Goal: Information Seeking & Learning: Learn about a topic

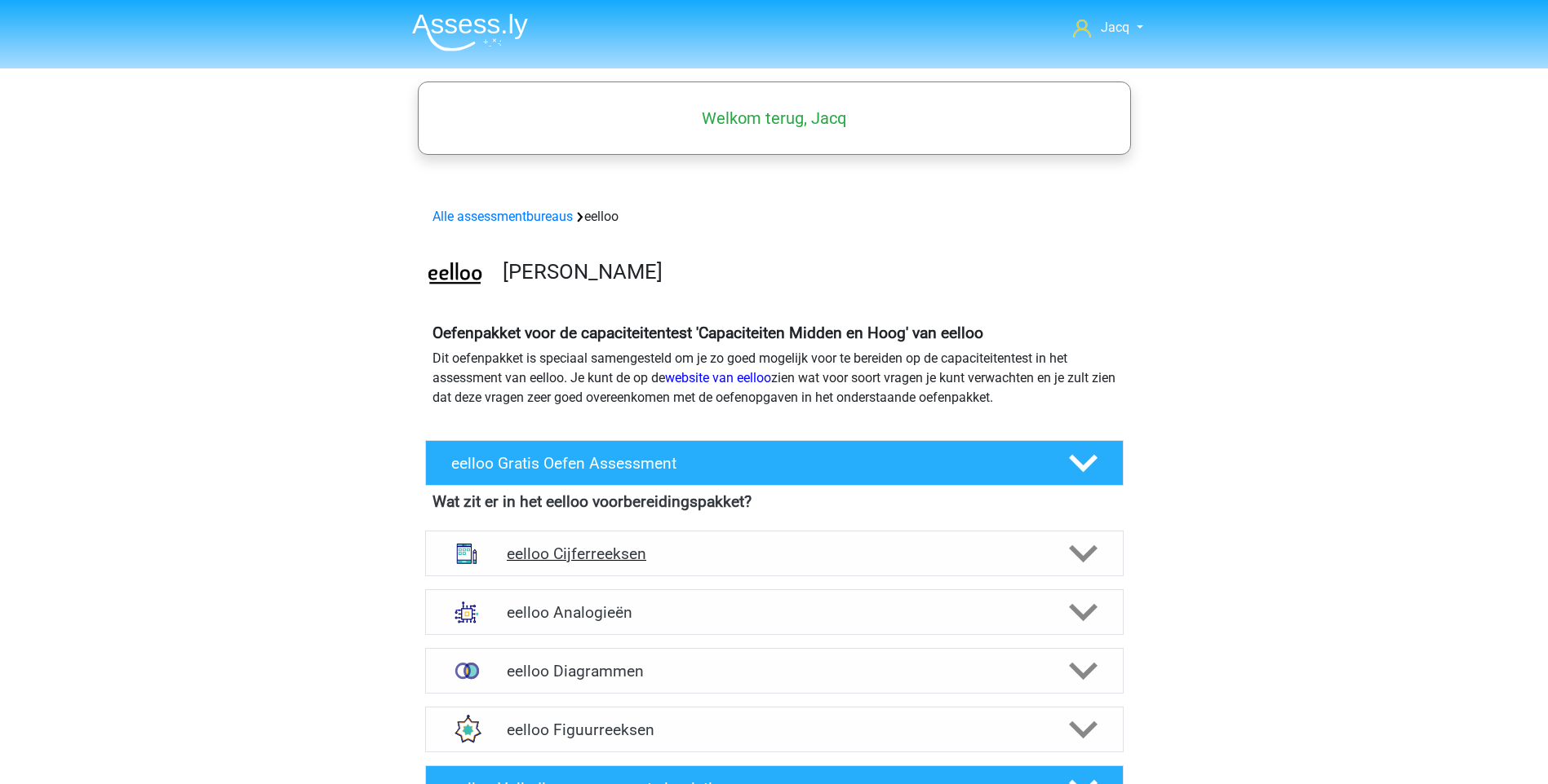
scroll to position [81, 0]
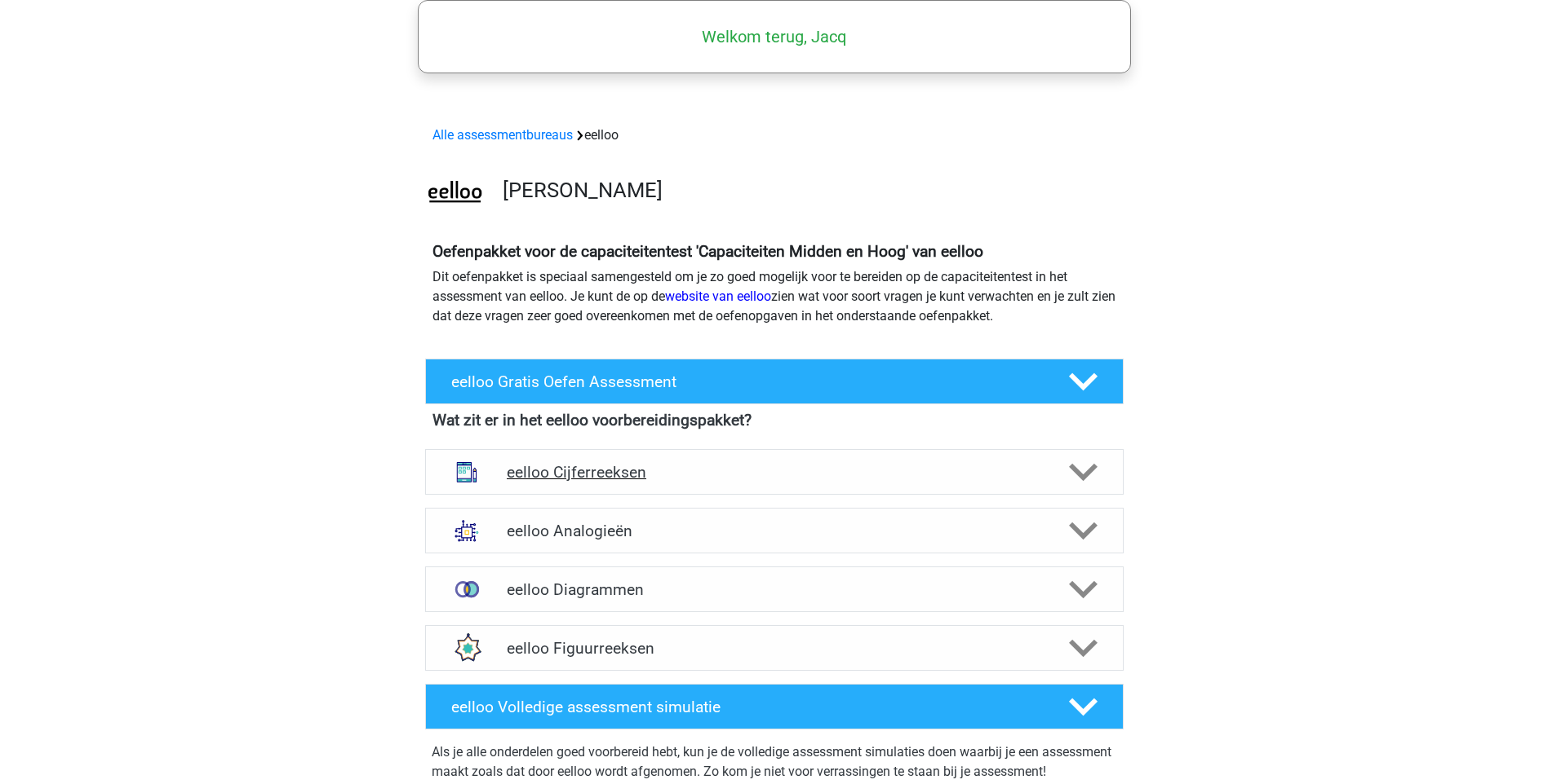
click at [831, 468] on h4 "eelloo Cijferreeksen" at bounding box center [774, 472] width 535 height 19
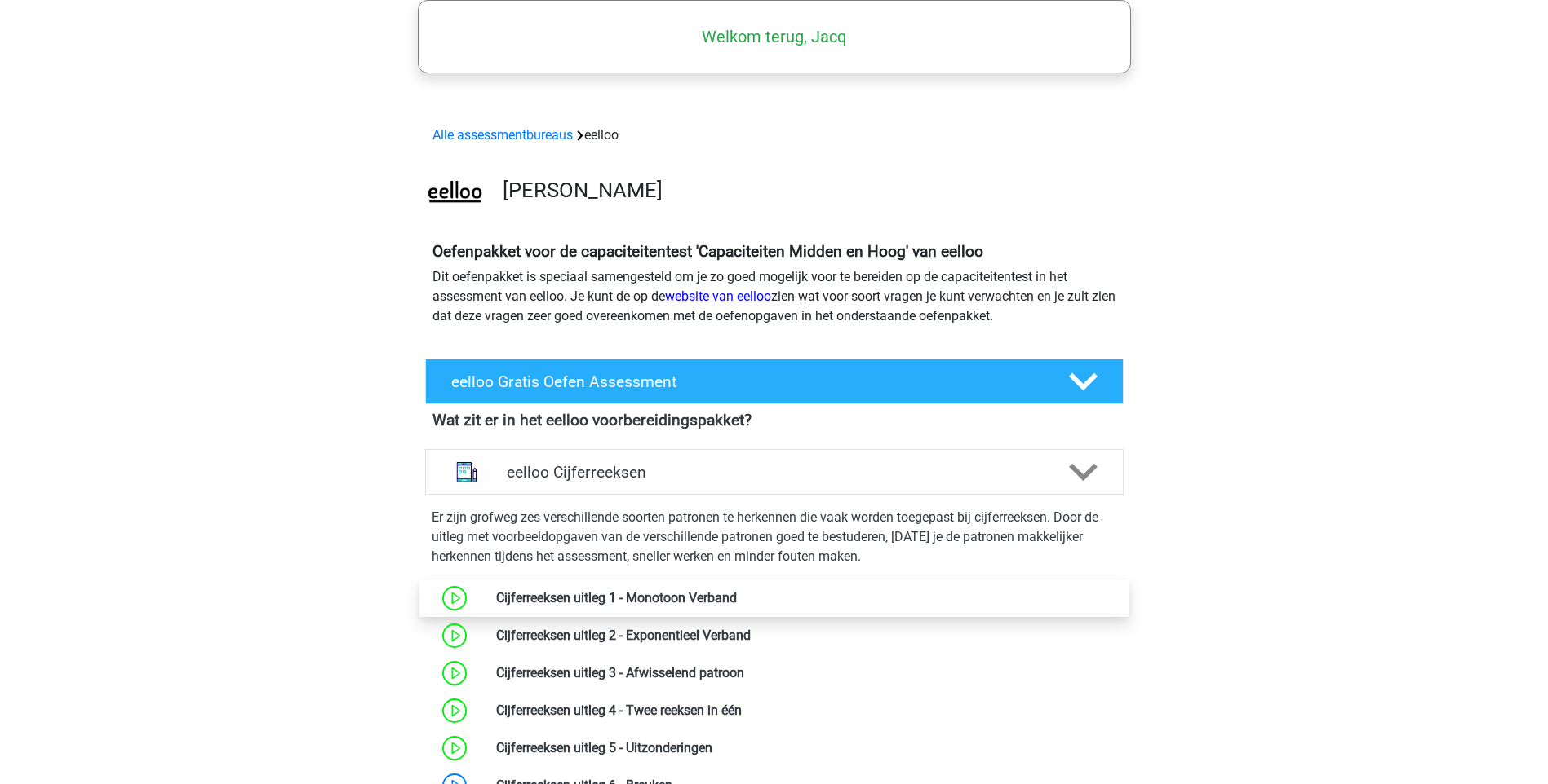
click at [737, 596] on link at bounding box center [737, 597] width 0 height 15
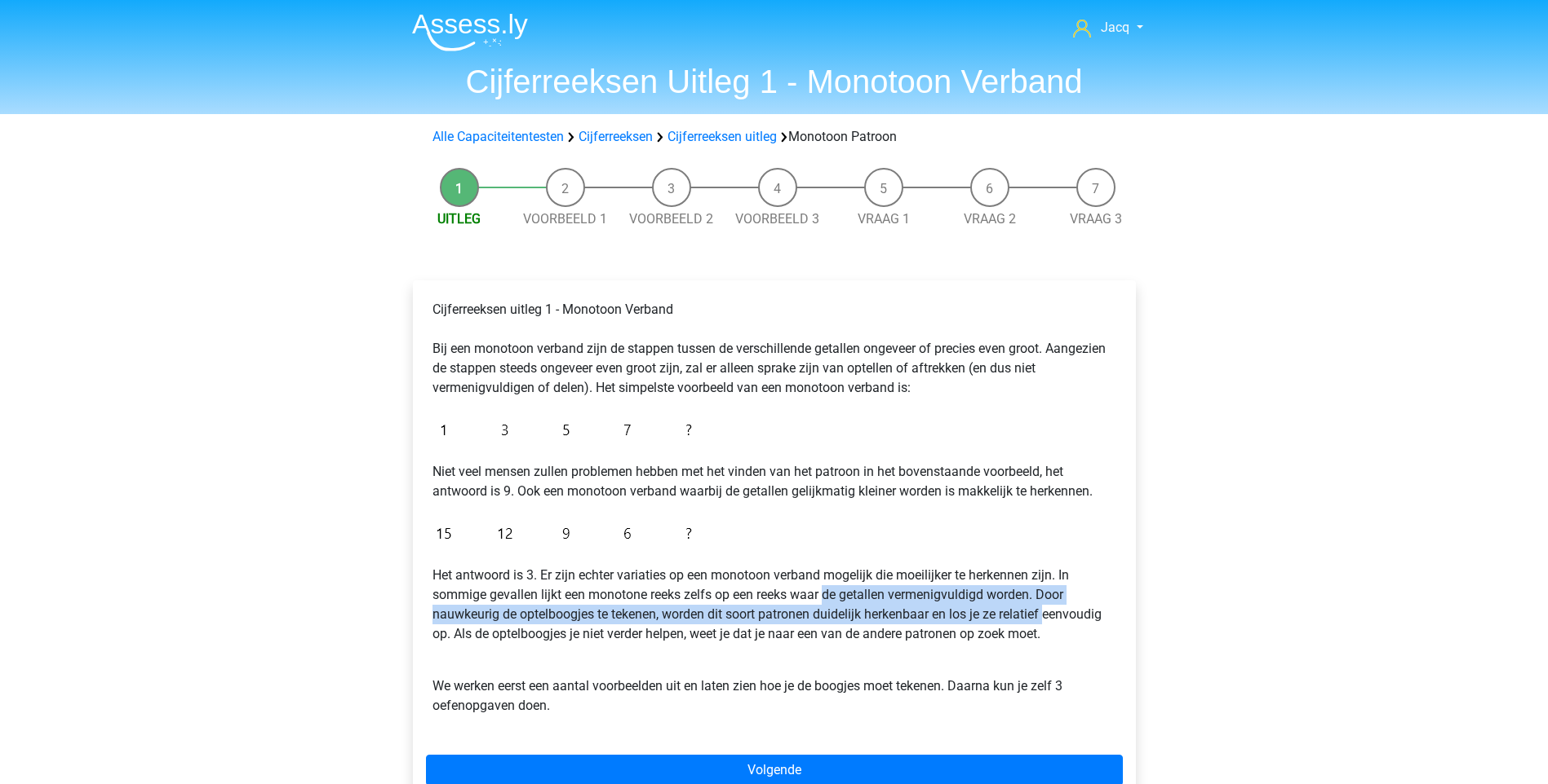
drag, startPoint x: 828, startPoint y: 592, endPoint x: 1051, endPoint y: 619, distance: 224.6
click at [1051, 619] on p "Het antwoord is 3. Er zijn echter variaties op een monotoon verband mogelijk di…" at bounding box center [774, 605] width 683 height 78
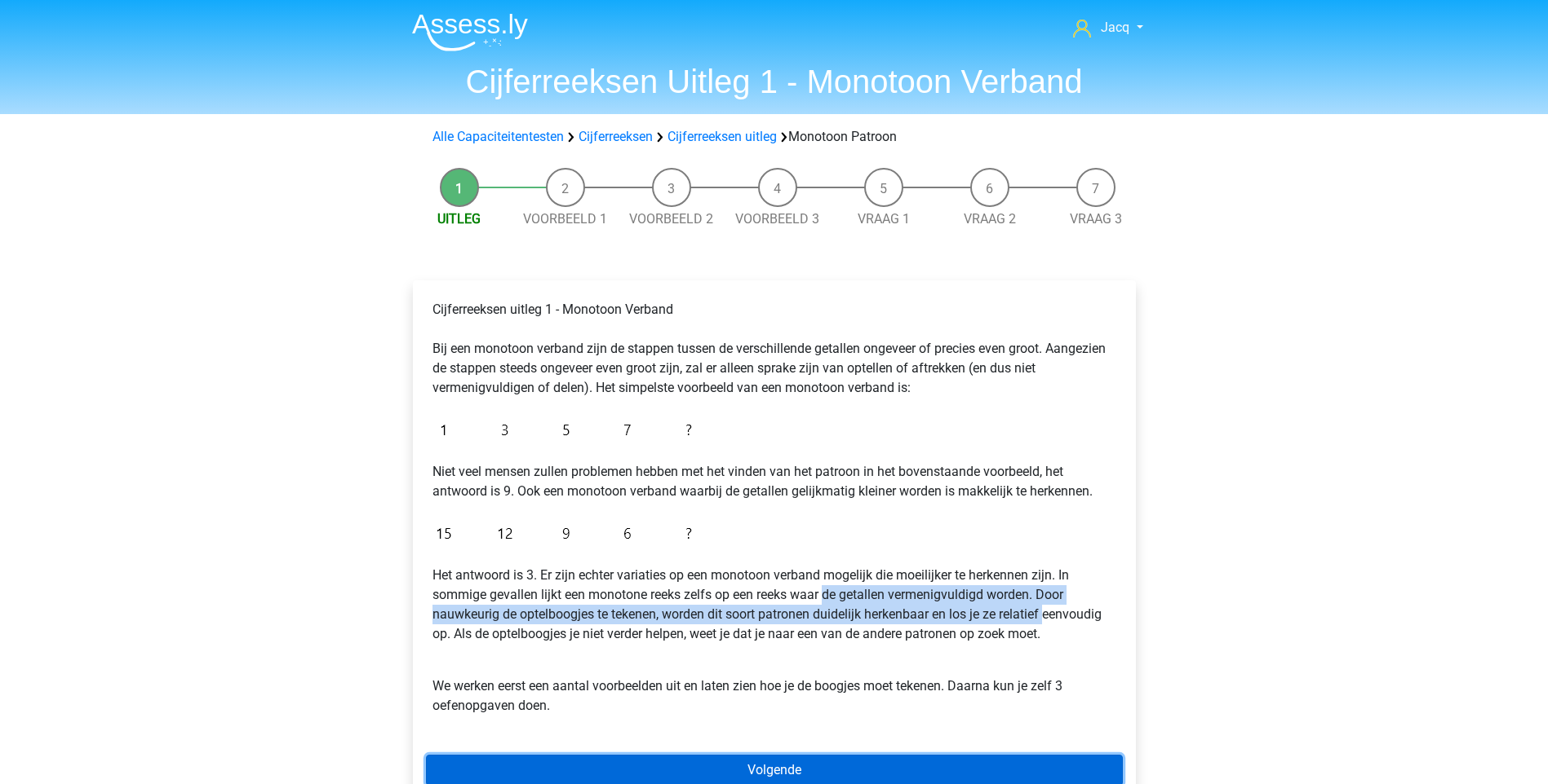
click at [759, 761] on link "Volgende" at bounding box center [774, 770] width 697 height 31
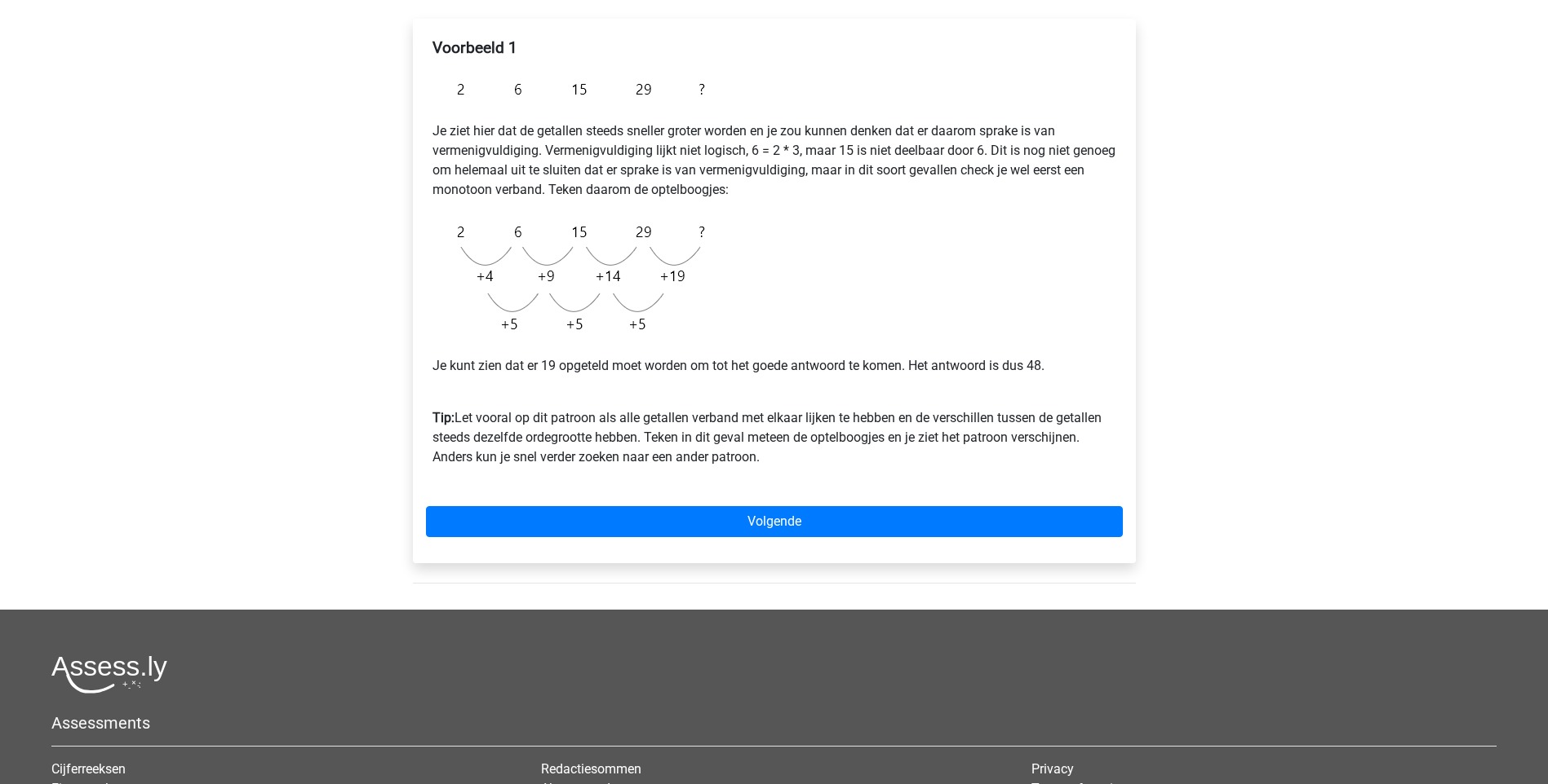
scroll to position [273, 0]
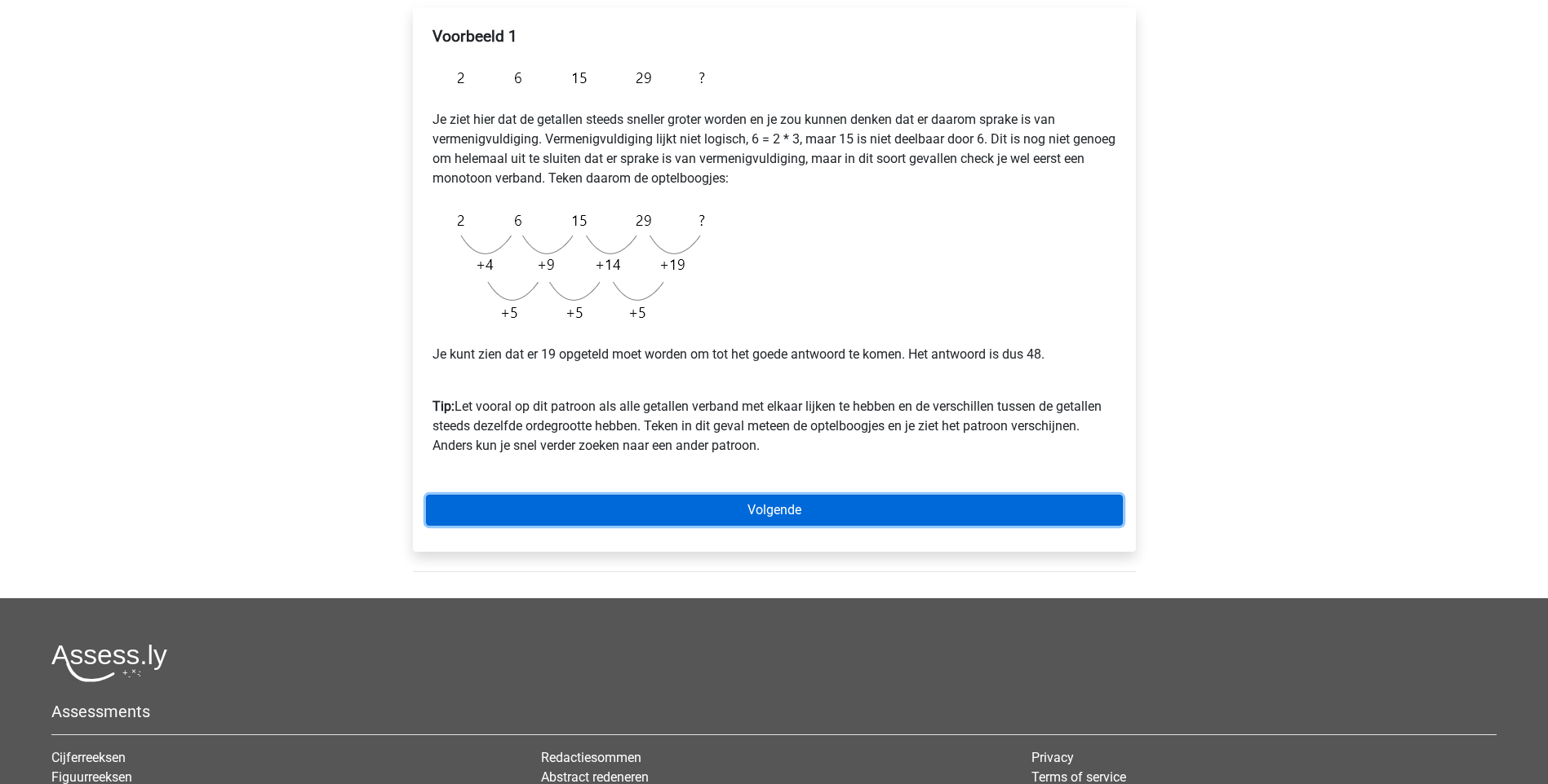
click at [809, 508] on link "Volgende" at bounding box center [774, 510] width 697 height 31
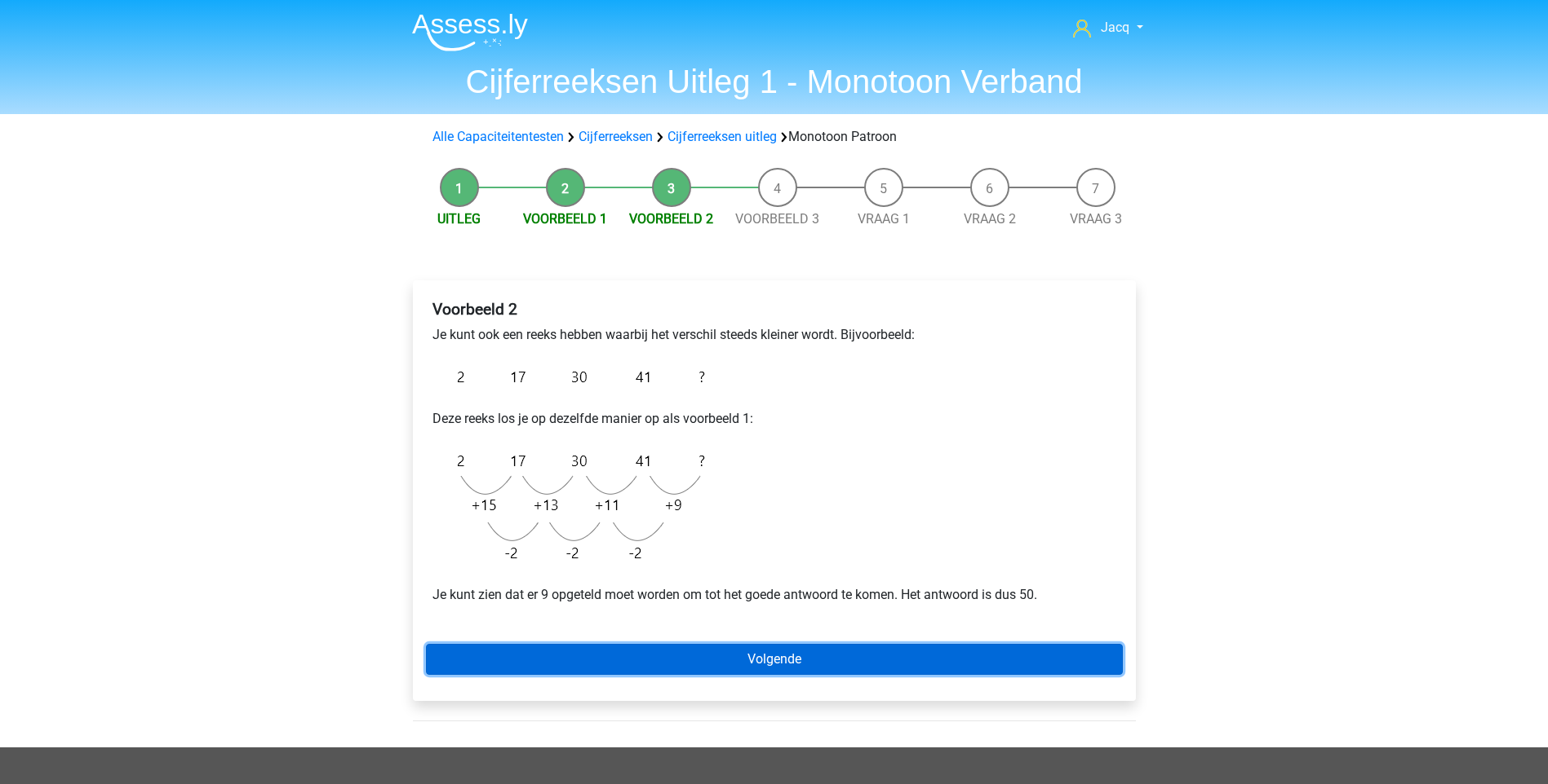
click at [817, 659] on link "Volgende" at bounding box center [774, 660] width 697 height 31
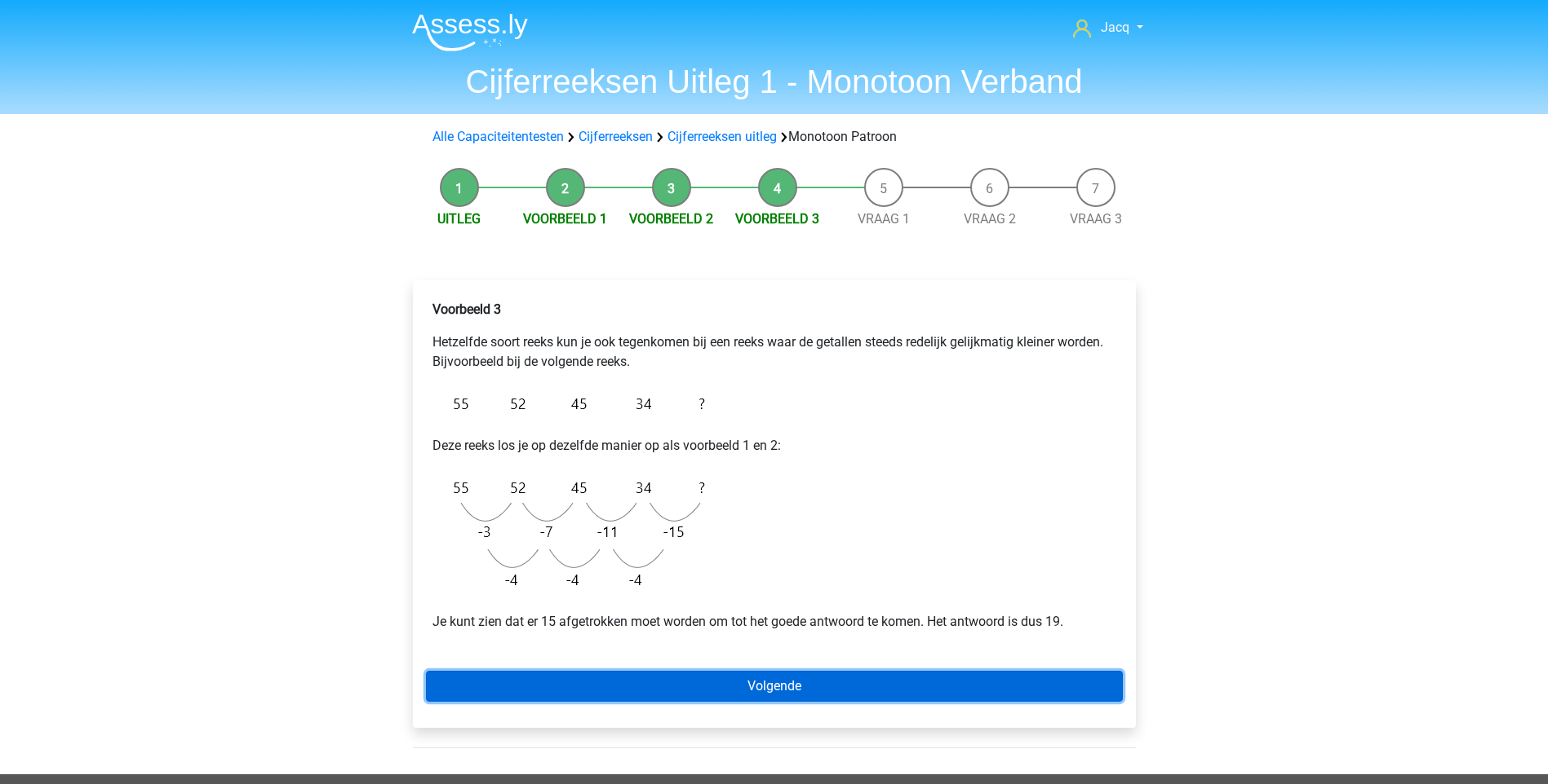
click at [793, 689] on link "Volgende" at bounding box center [774, 687] width 697 height 31
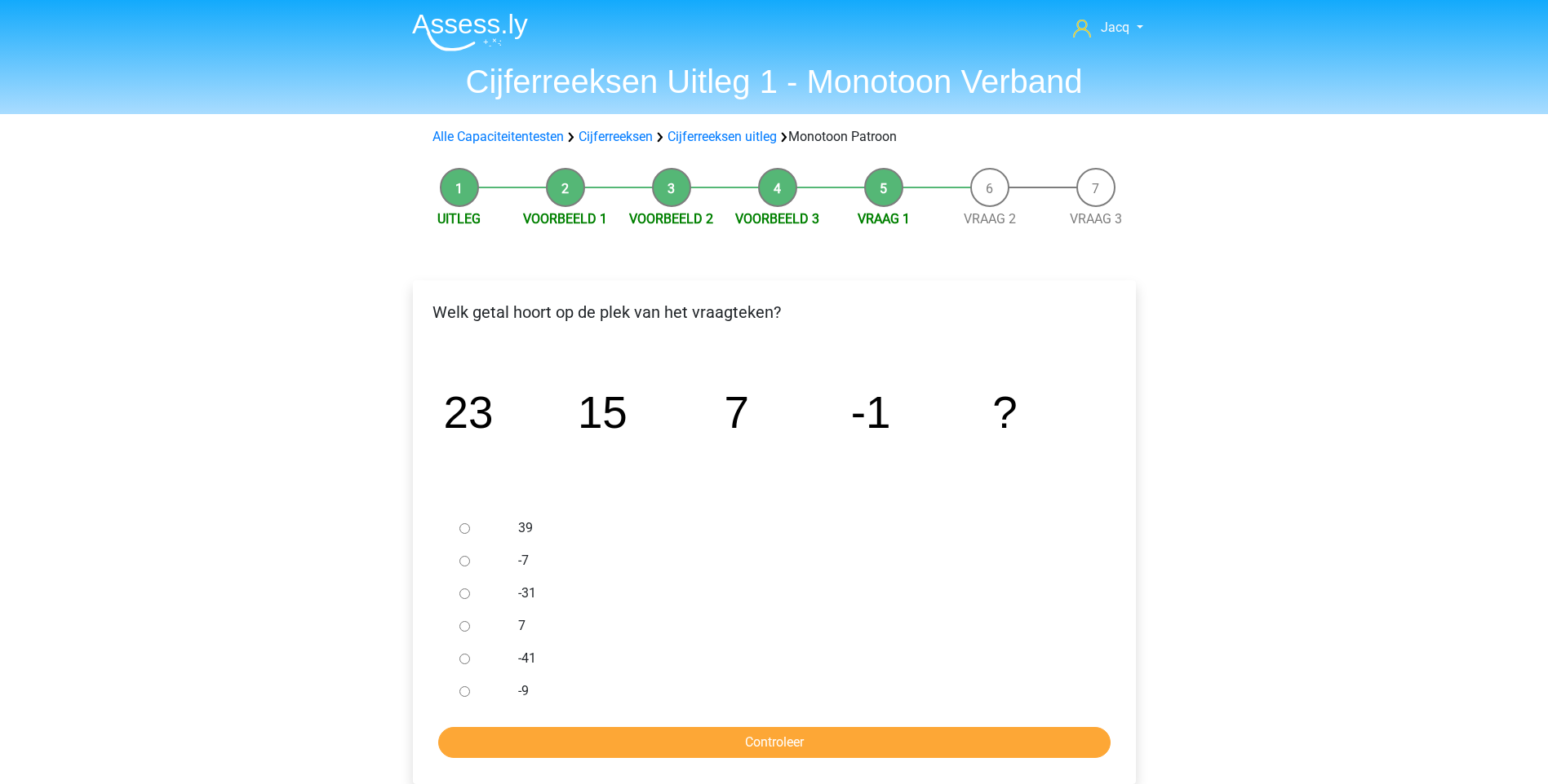
click at [464, 692] on input "-9" at bounding box center [464, 692] width 11 height 11
radio input "true"
click at [690, 751] on input "Controleer" at bounding box center [774, 743] width 673 height 31
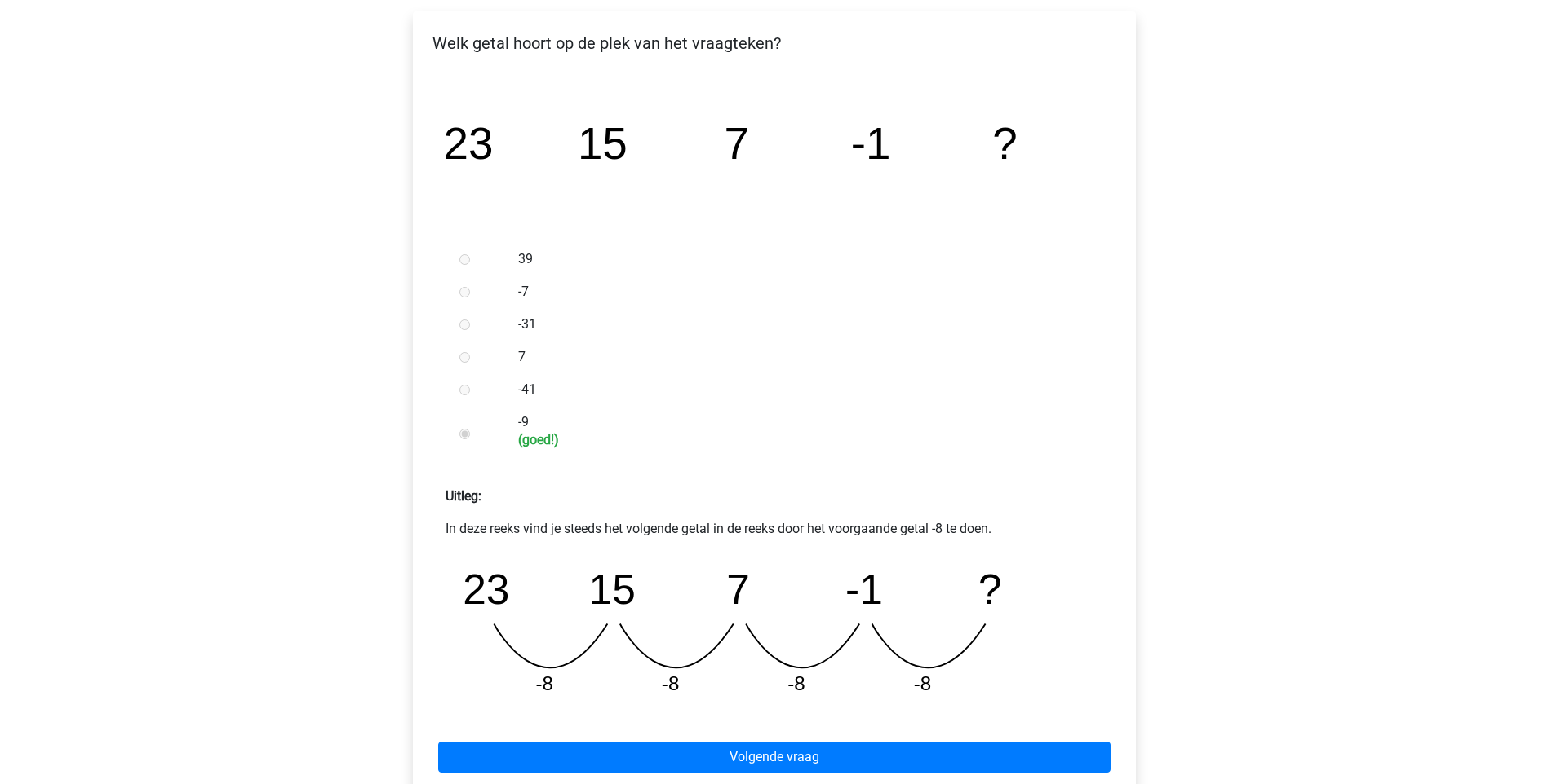
scroll to position [379, 0]
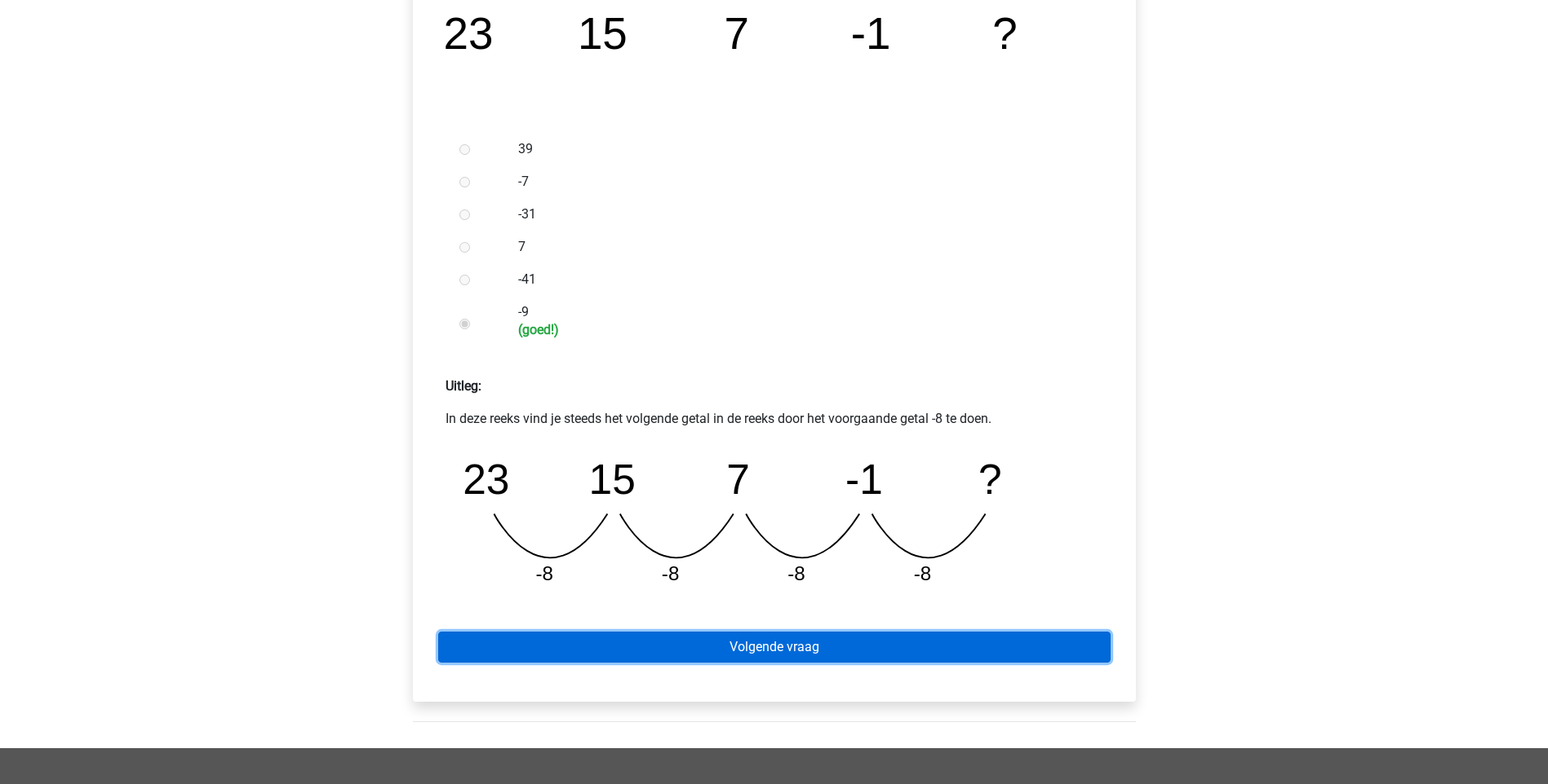
click at [833, 653] on link "Volgende vraag" at bounding box center [774, 647] width 673 height 31
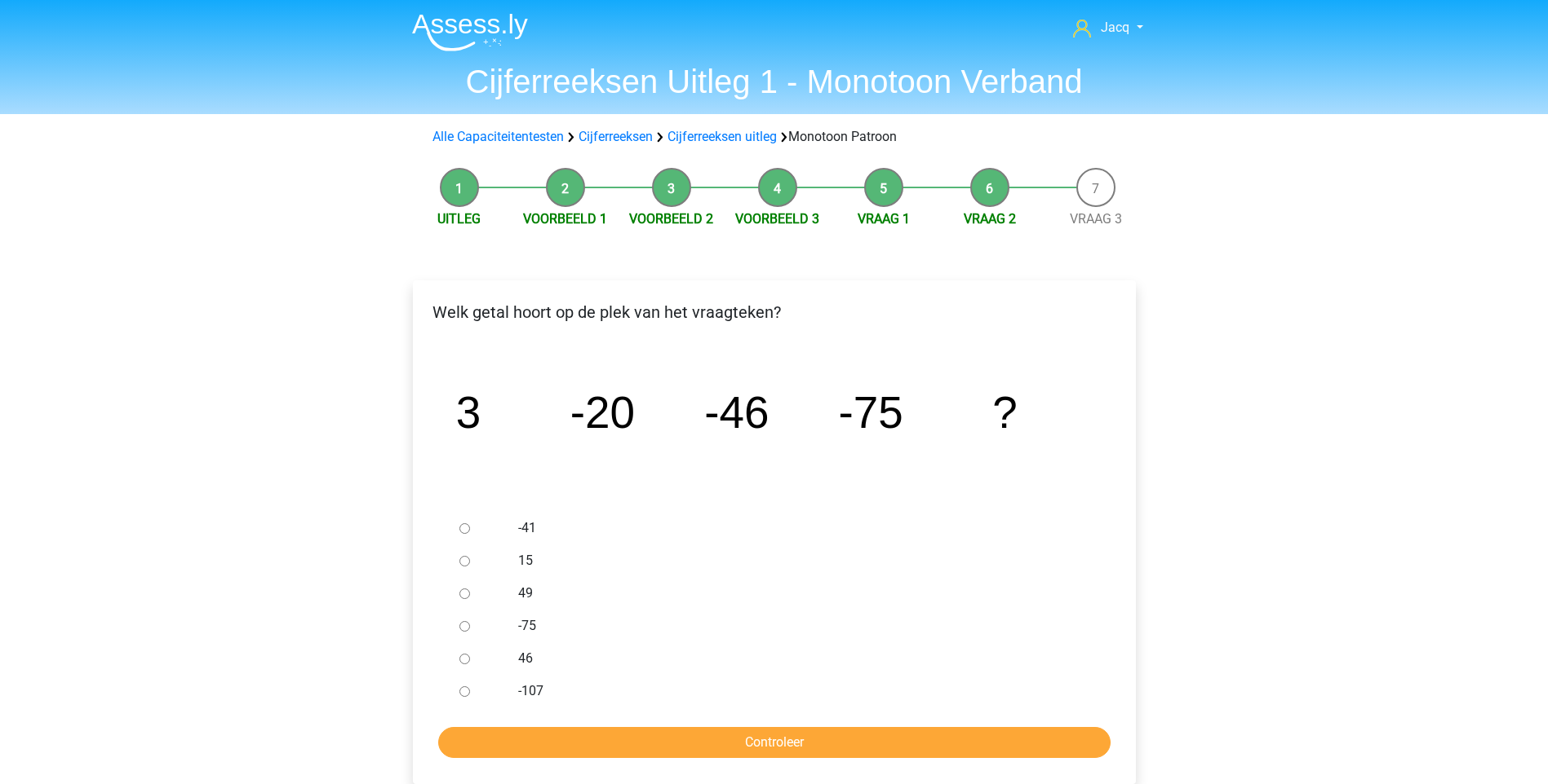
click at [502, 688] on div at bounding box center [480, 691] width 54 height 32
click at [465, 697] on div at bounding box center [480, 691] width 54 height 32
click at [463, 688] on input "-107" at bounding box center [464, 692] width 11 height 11
radio input "true"
click at [663, 743] on input "Controleer" at bounding box center [774, 743] width 673 height 31
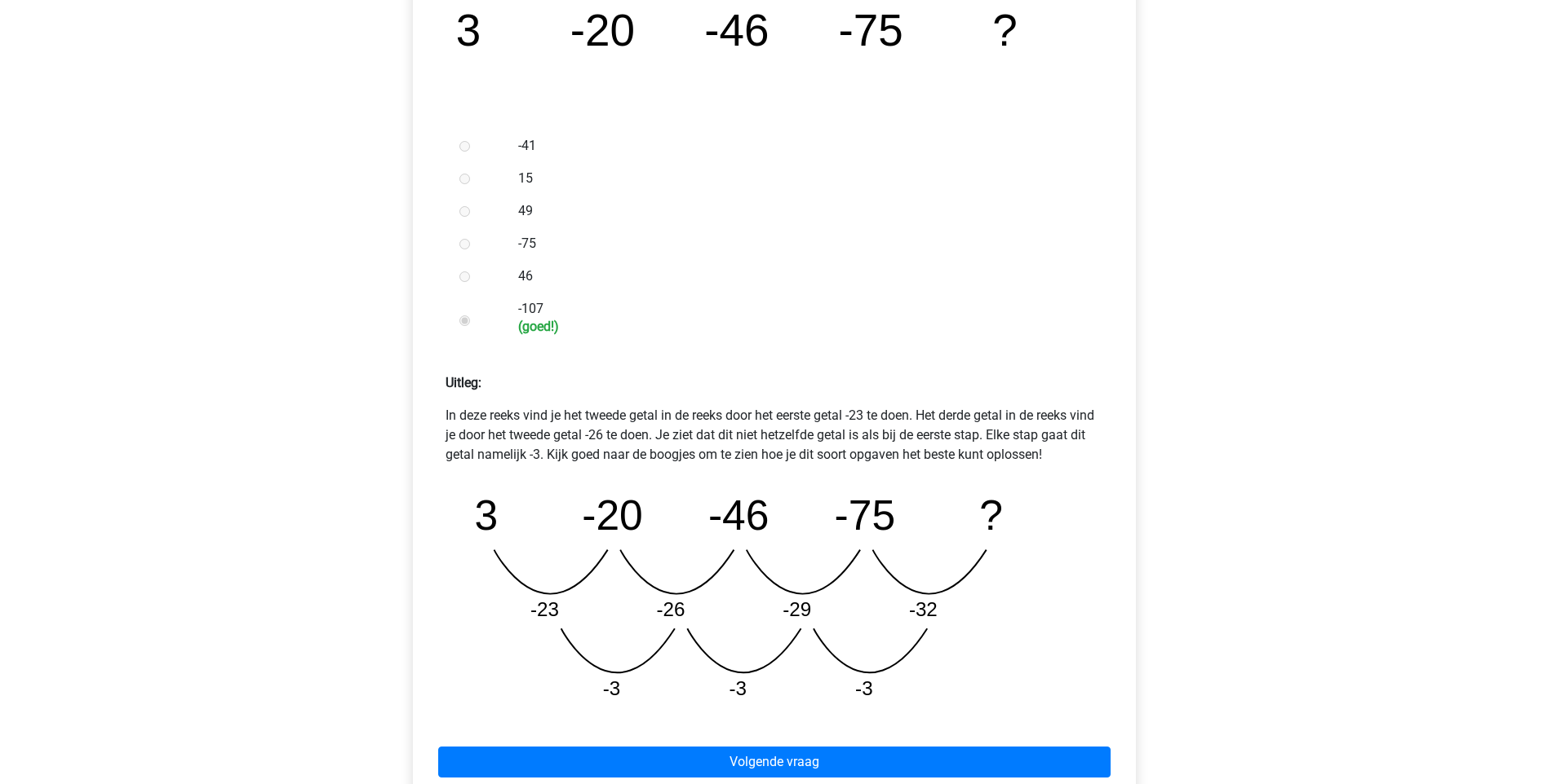
scroll to position [449, 0]
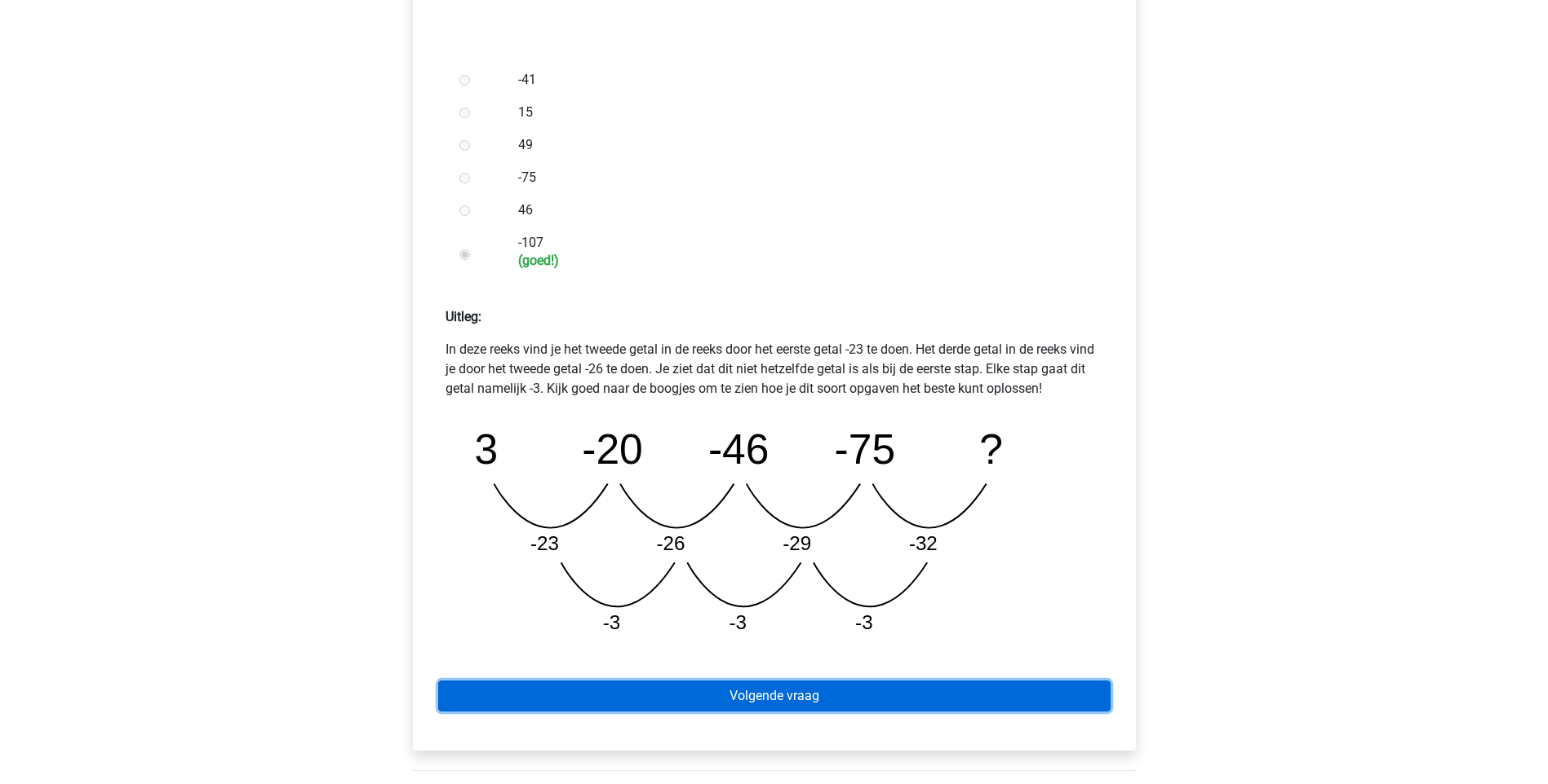
click at [793, 688] on link "Volgende vraag" at bounding box center [774, 697] width 673 height 31
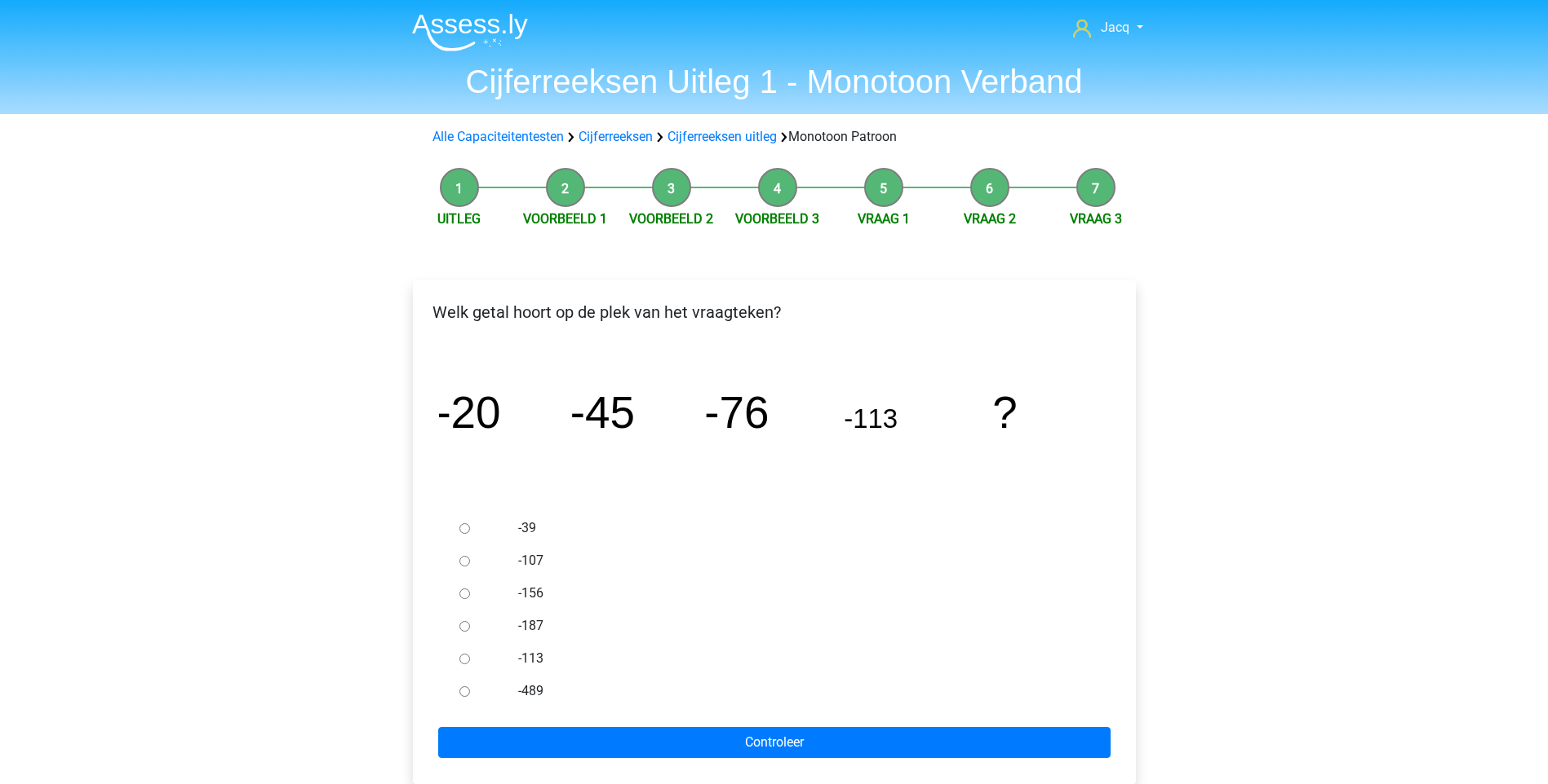
click at [462, 594] on input "-156" at bounding box center [464, 594] width 11 height 11
radio input "true"
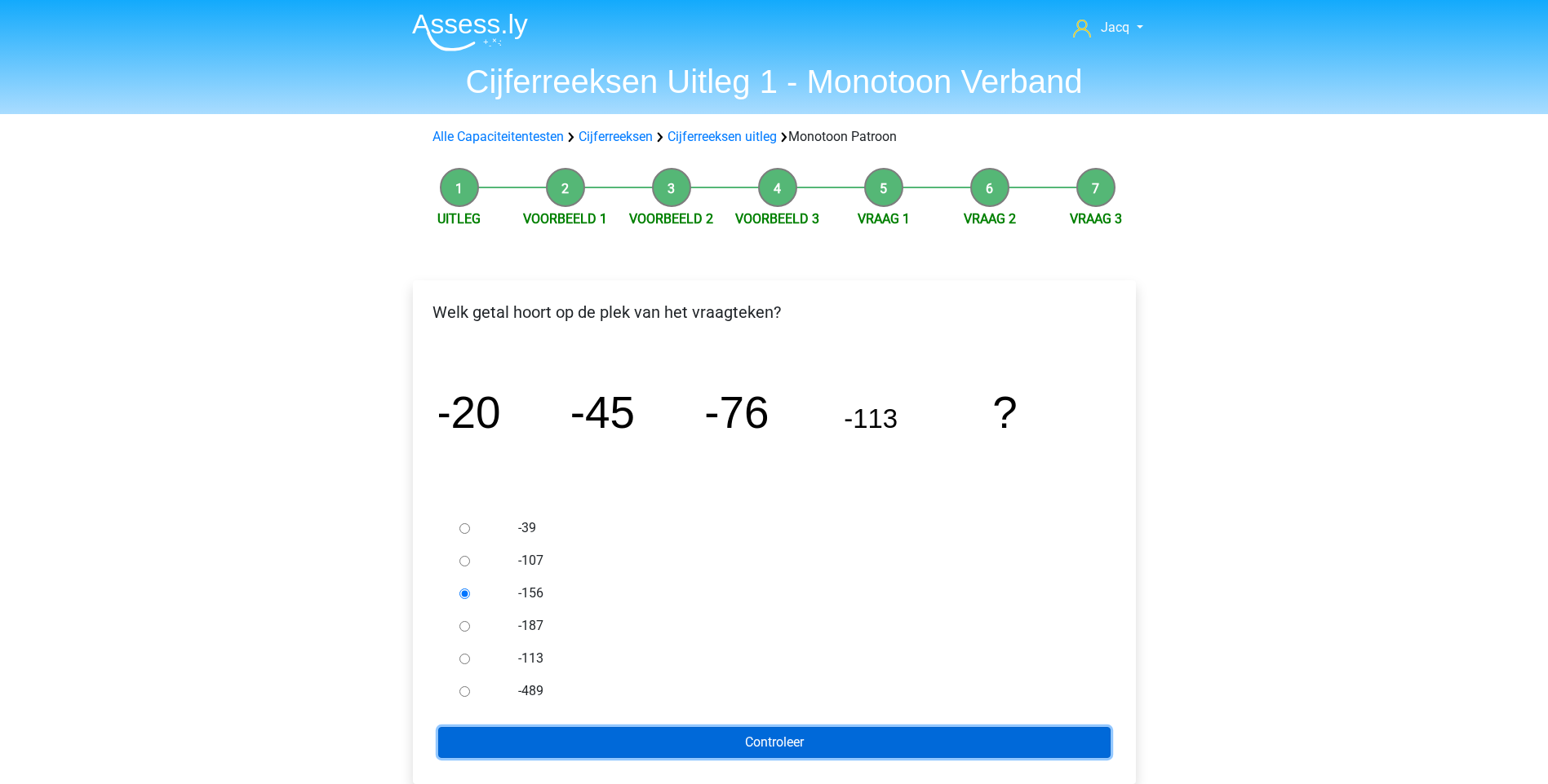
click at [613, 750] on input "Controleer" at bounding box center [774, 743] width 673 height 31
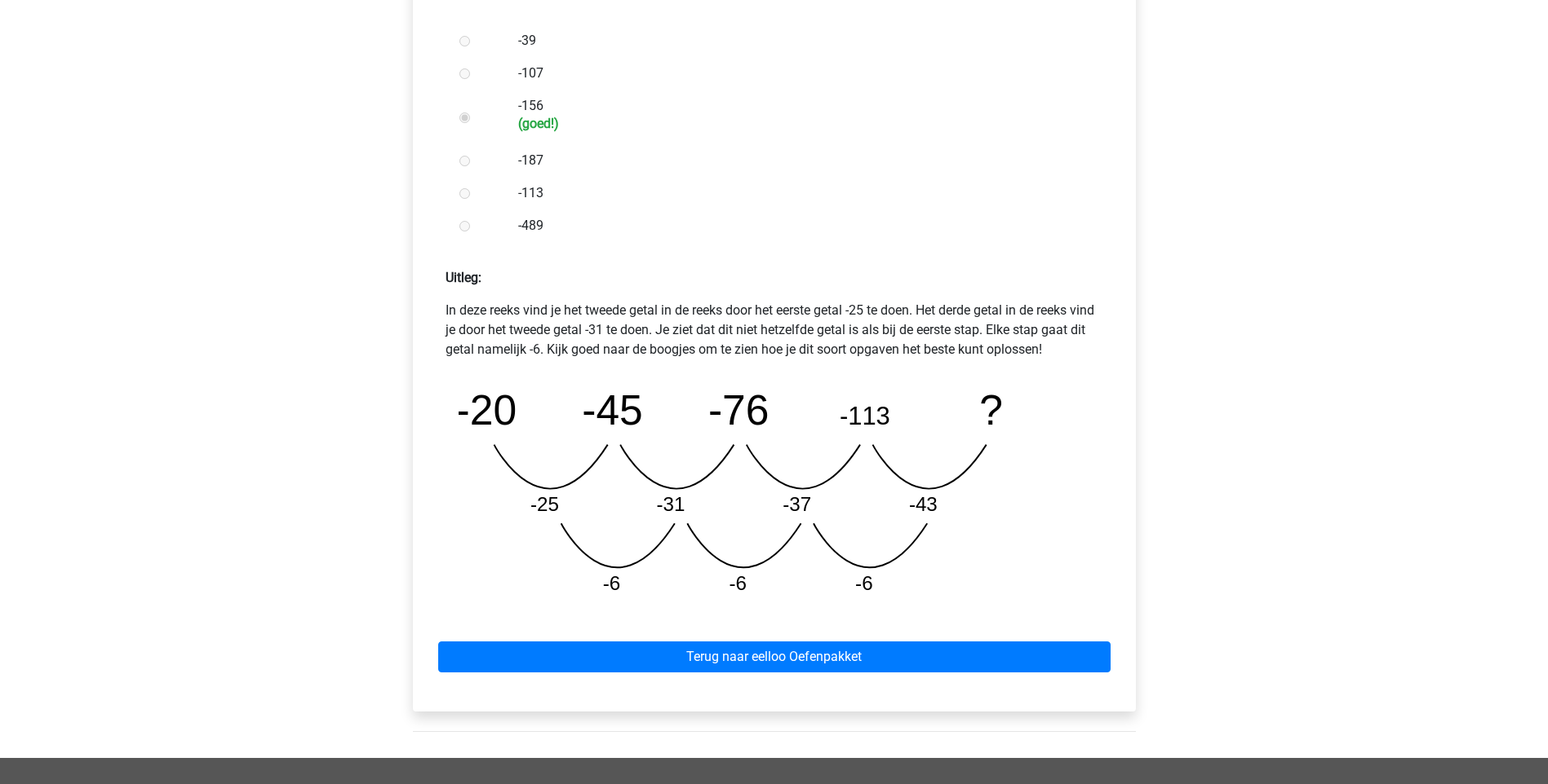
scroll to position [566, 0]
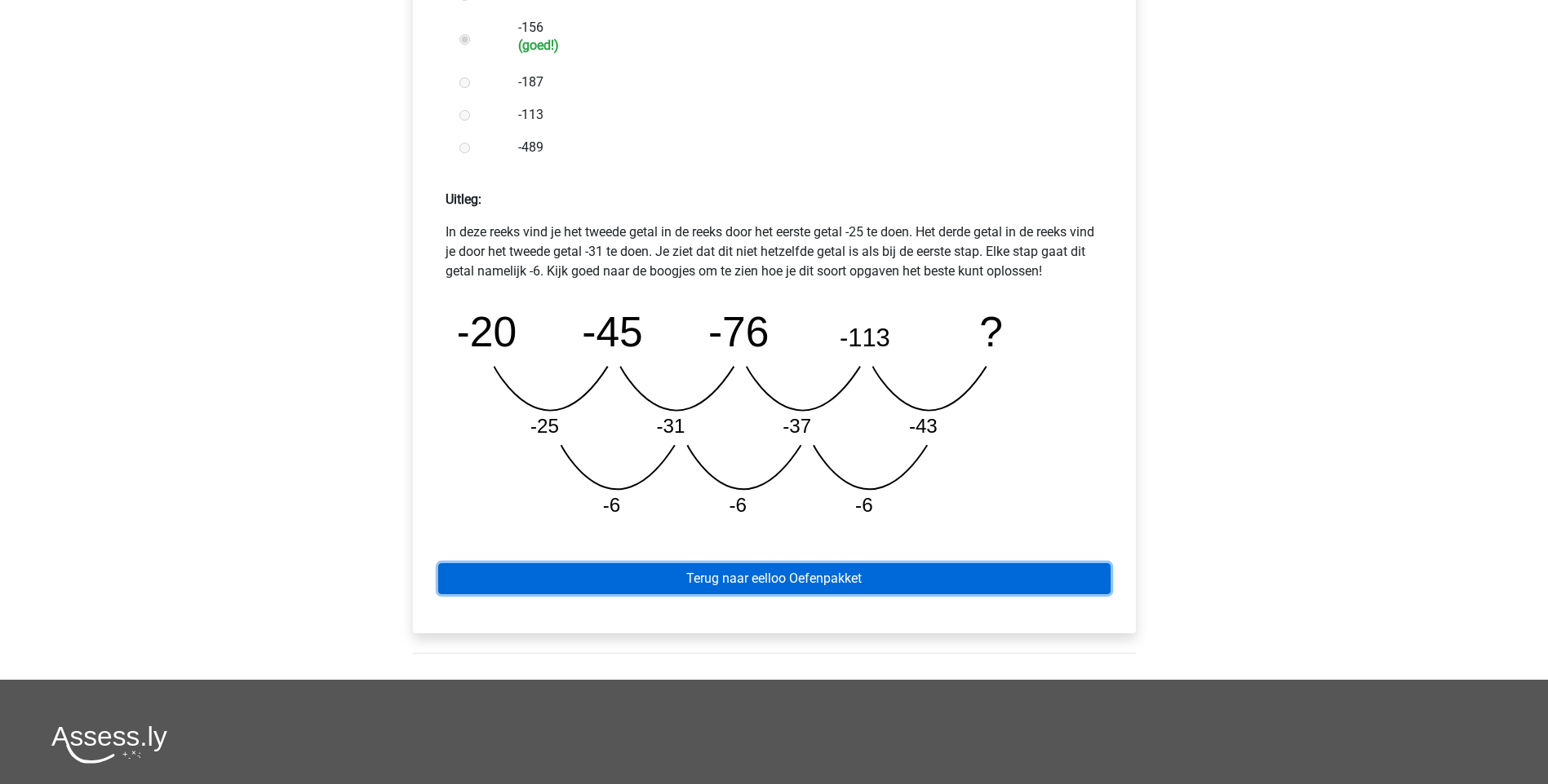
click at [842, 579] on link "Terug naar eelloo Oefenpakket" at bounding box center [774, 579] width 673 height 31
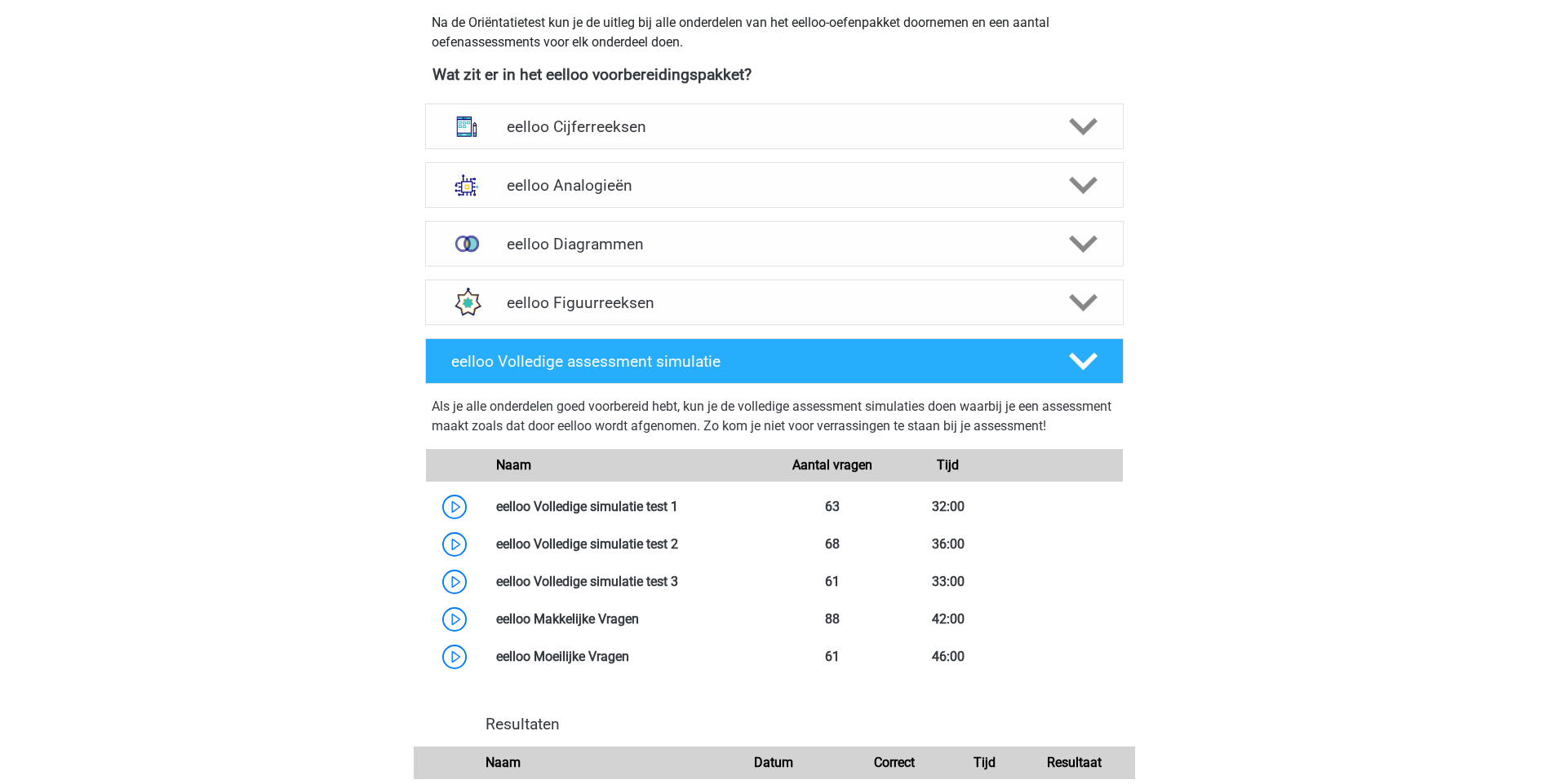
scroll to position [577, 0]
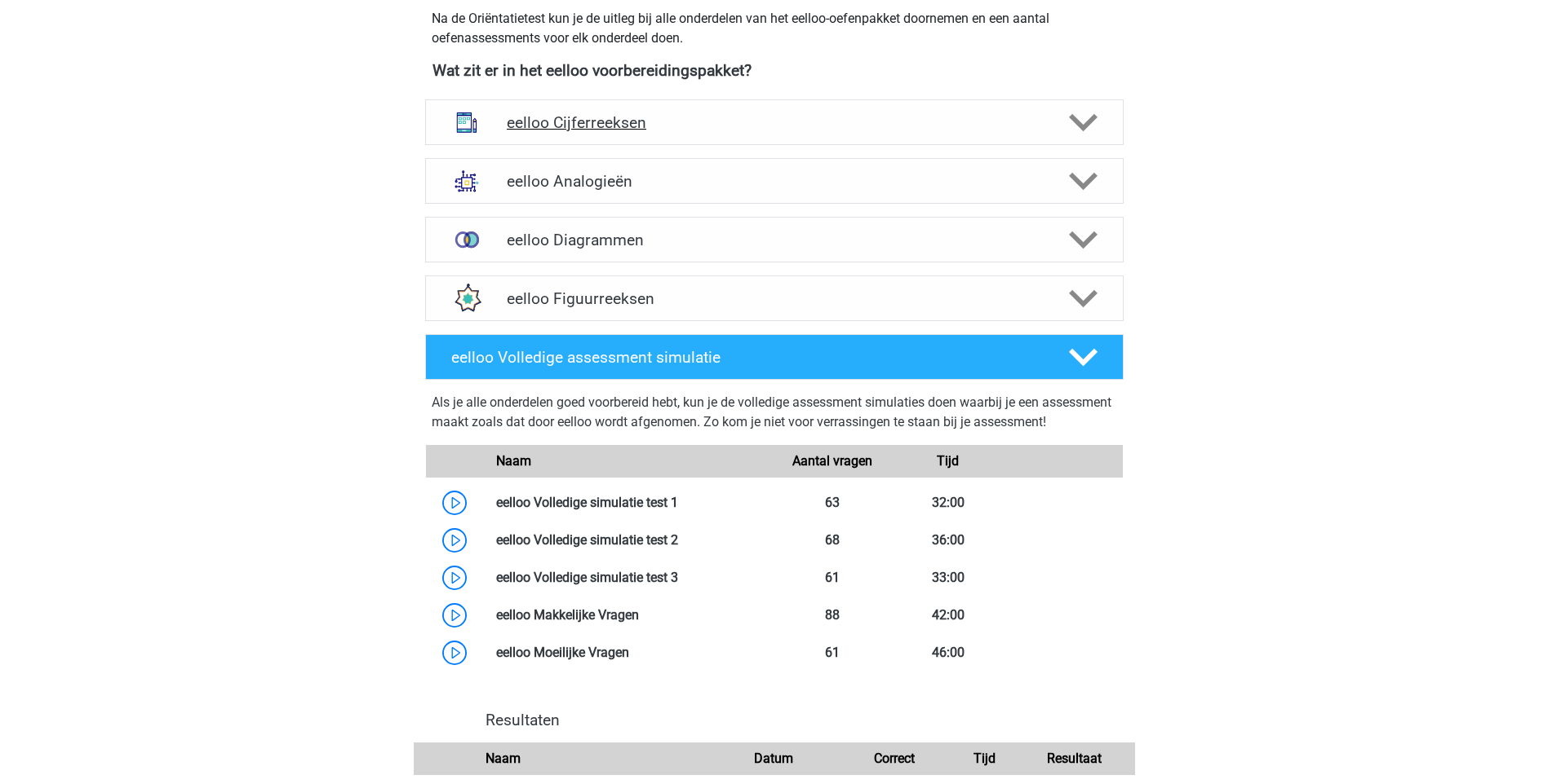
click at [677, 141] on div "eelloo Cijferreeksen" at bounding box center [774, 122] width 699 height 46
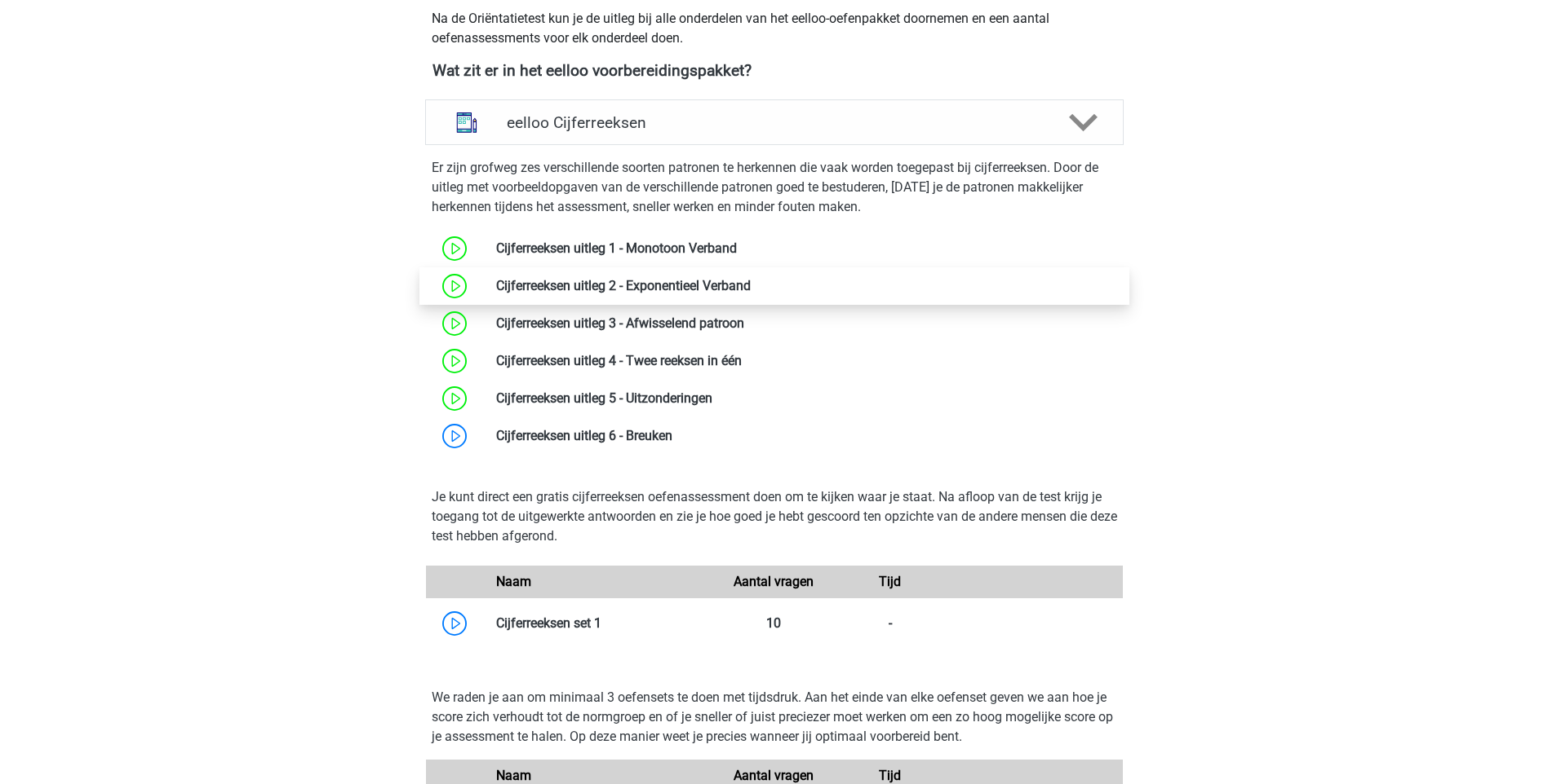
click at [750, 294] on link at bounding box center [750, 286] width 0 height 15
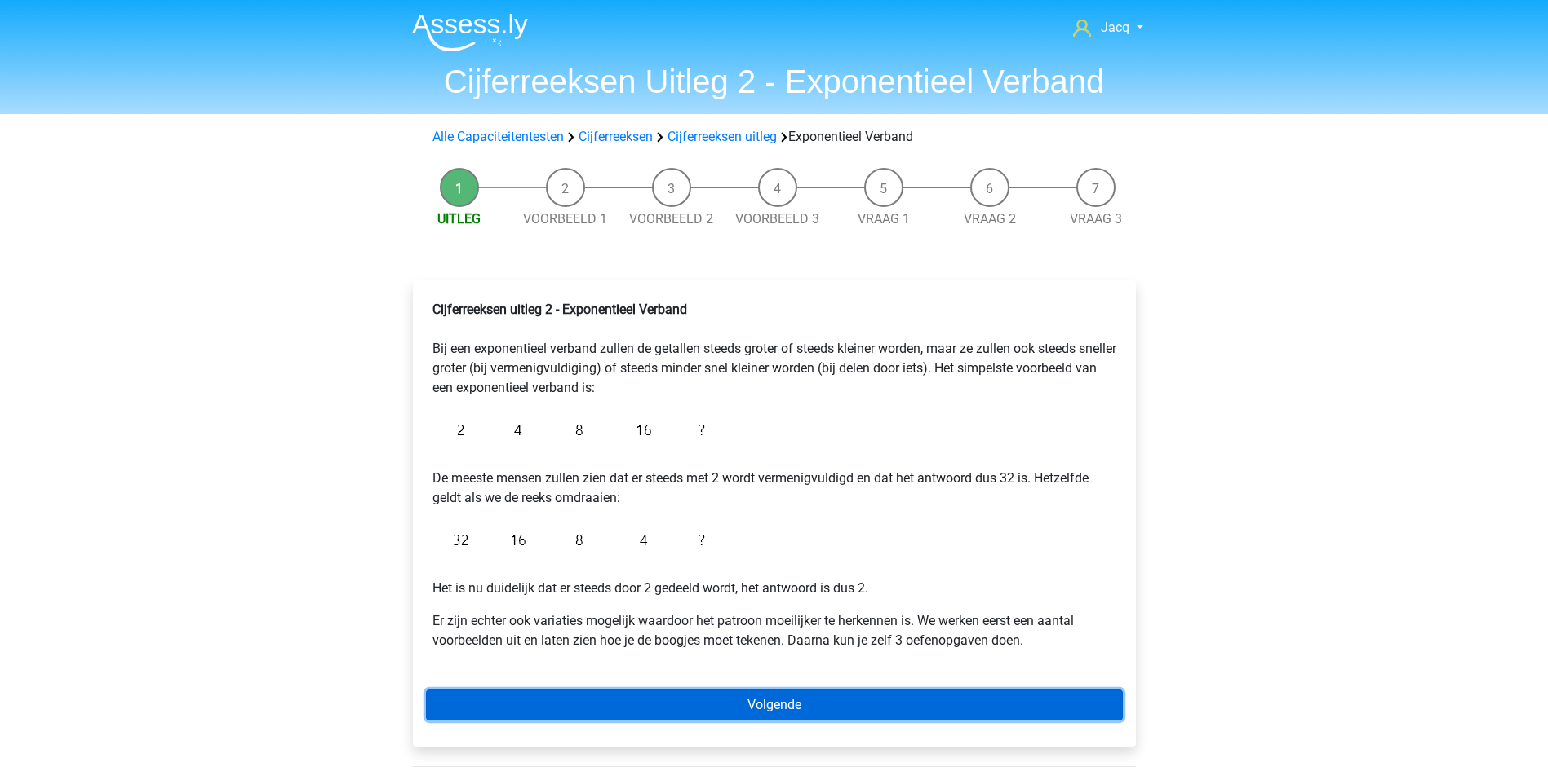
click at [777, 698] on link "Volgende" at bounding box center [774, 706] width 697 height 31
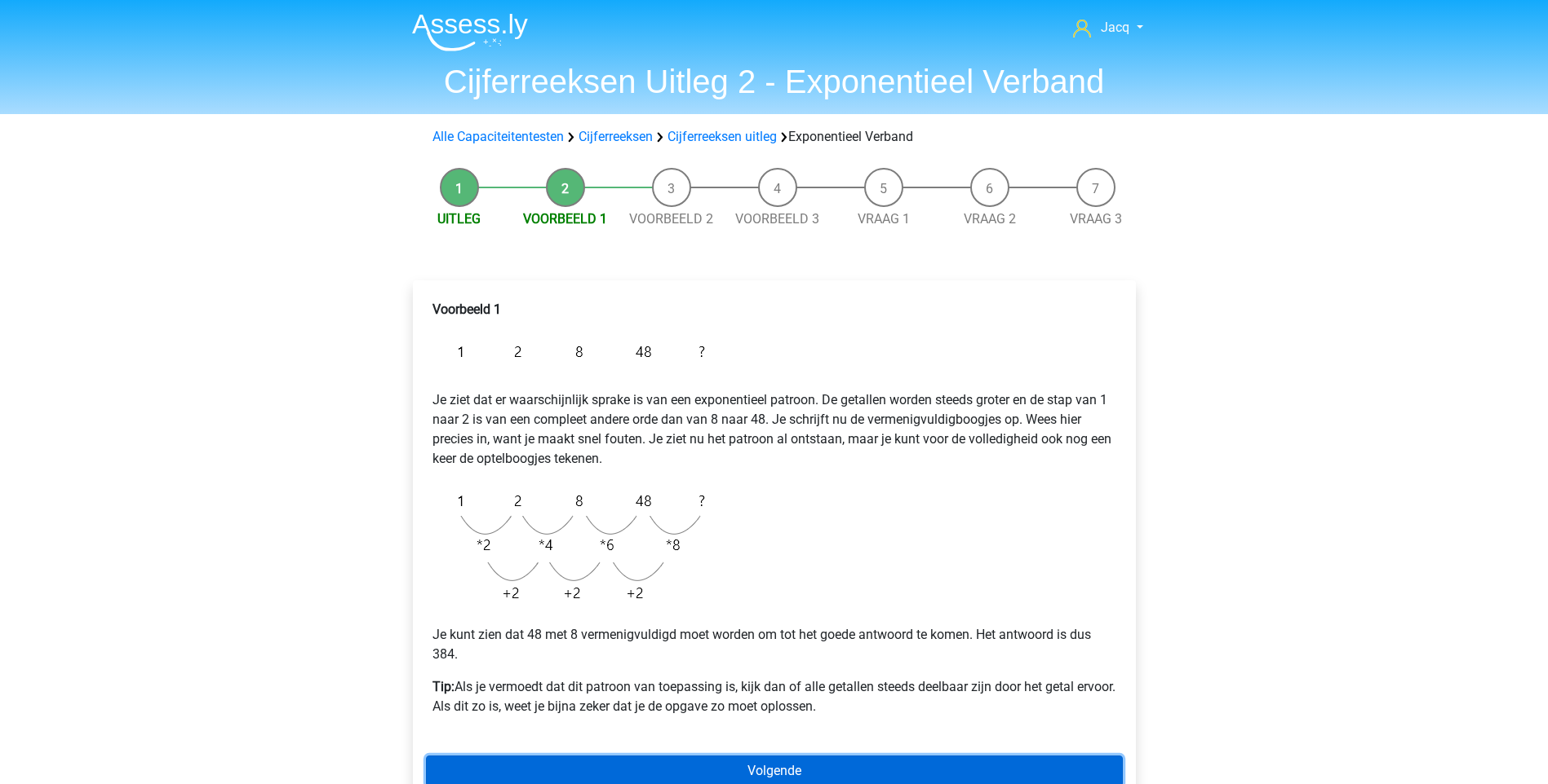
click at [751, 777] on link "Volgende" at bounding box center [774, 771] width 697 height 31
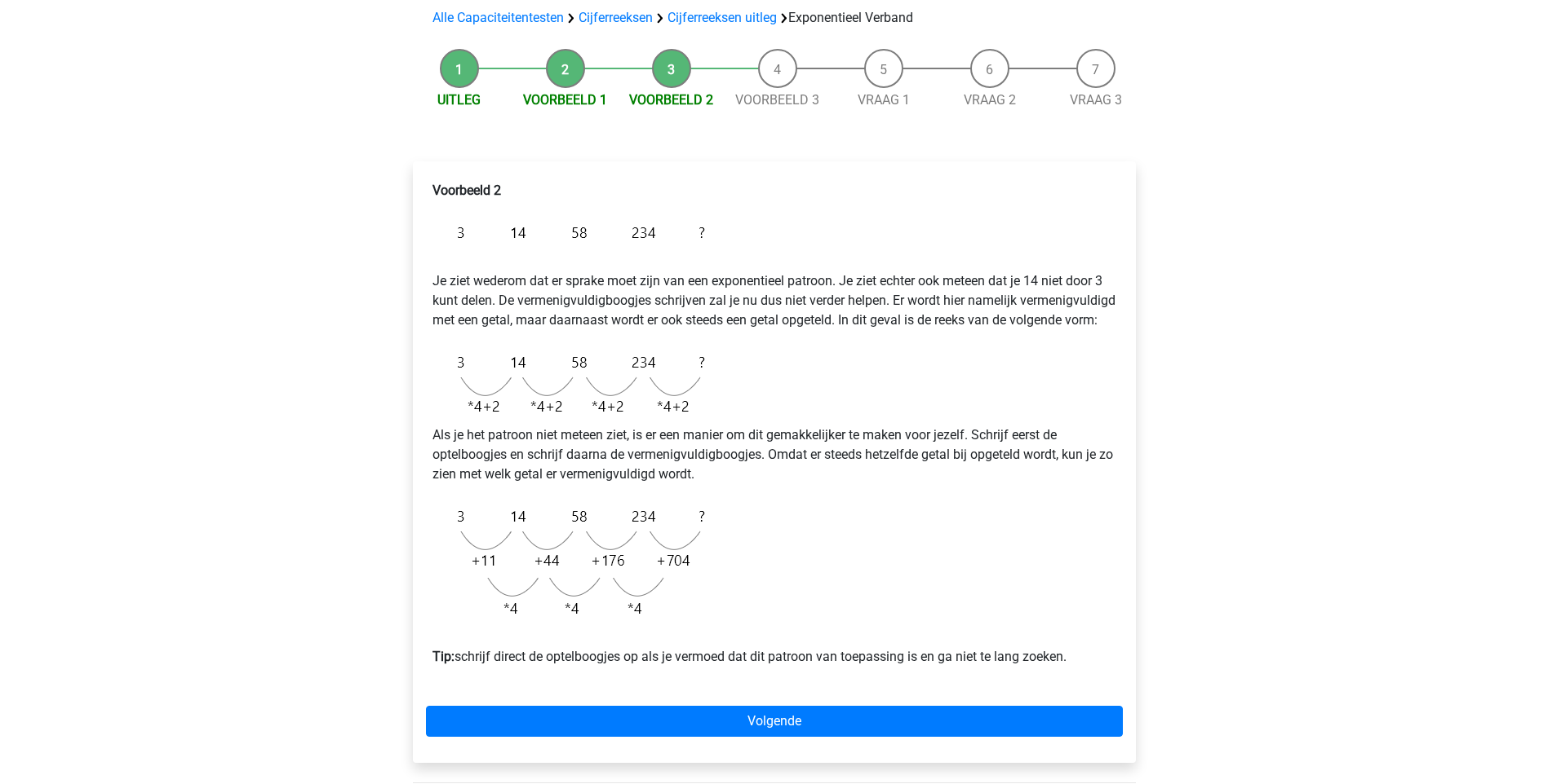
scroll to position [153, 0]
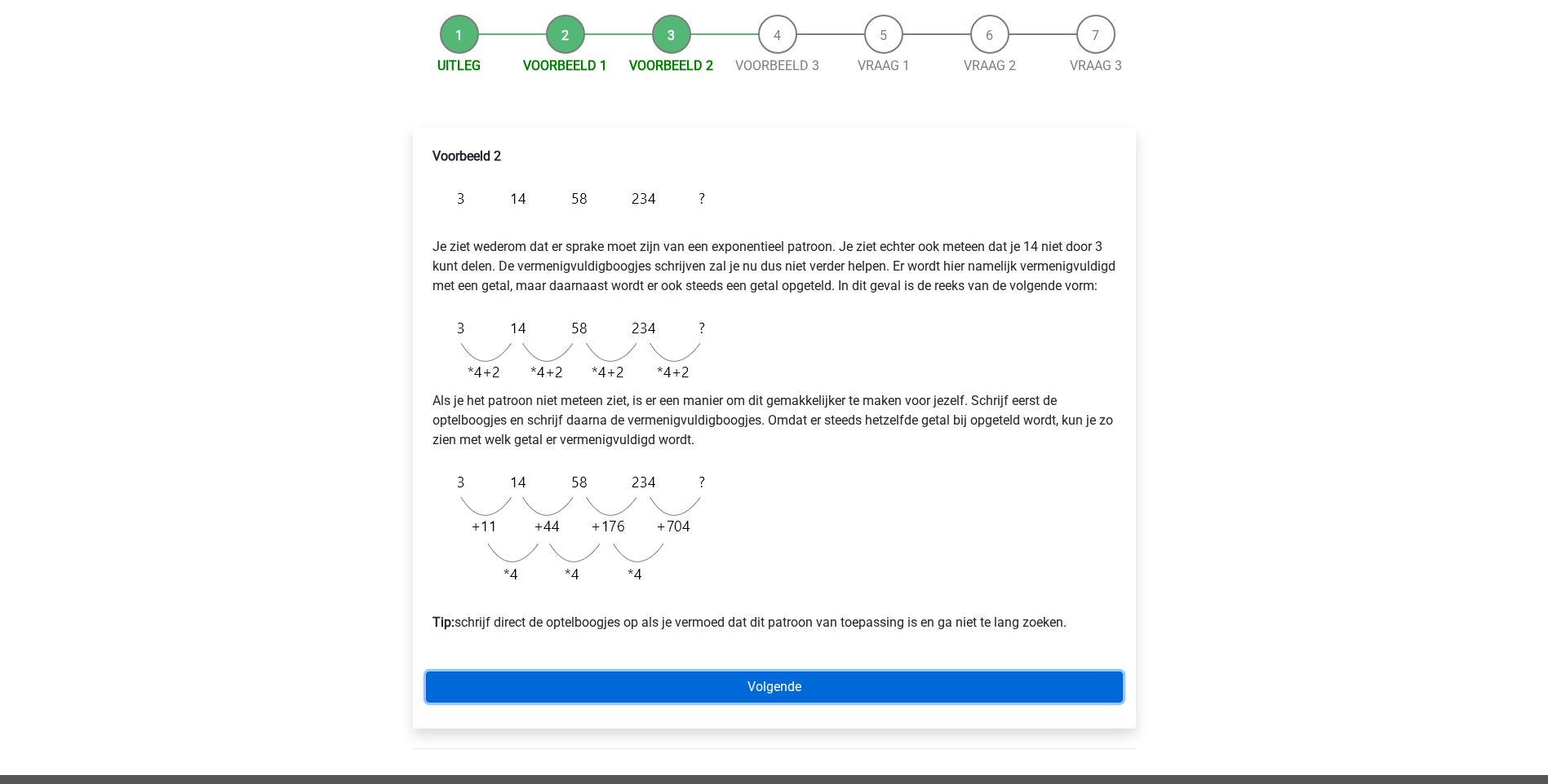
click at [776, 703] on link "Volgende" at bounding box center [774, 688] width 697 height 31
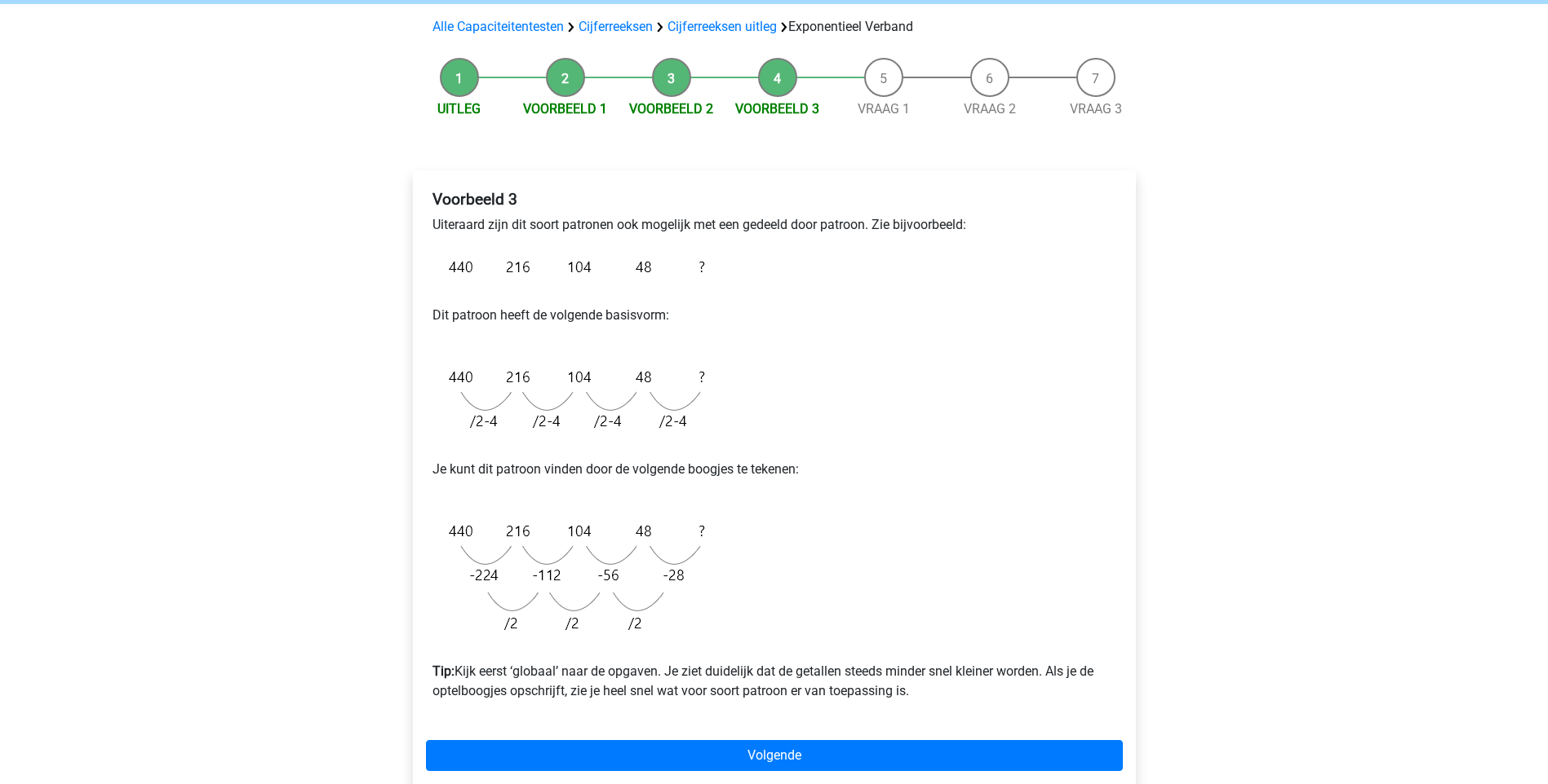
scroll to position [114, 0]
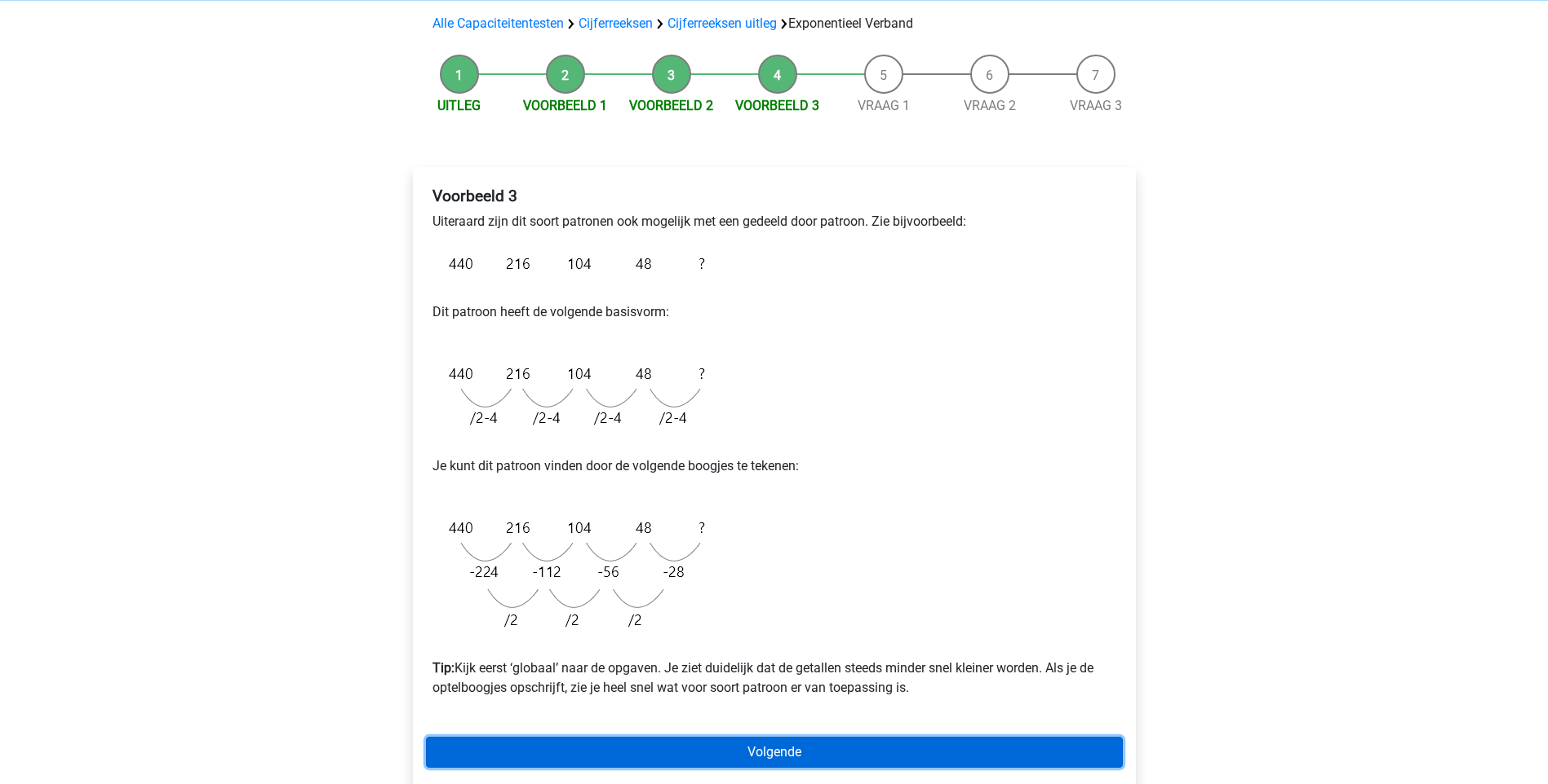
click at [788, 742] on link "Volgende" at bounding box center [774, 752] width 697 height 31
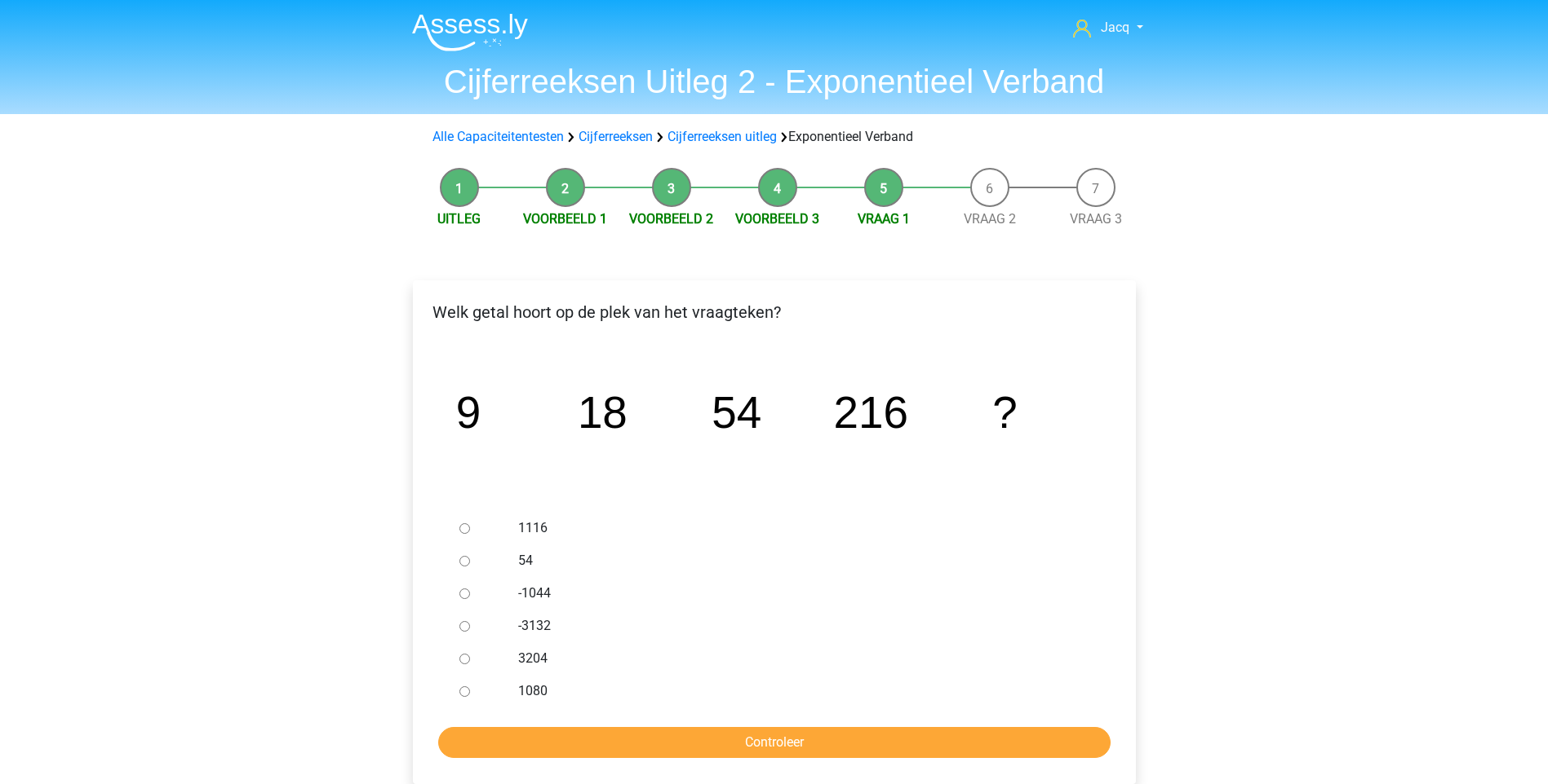
click at [463, 697] on div at bounding box center [480, 691] width 54 height 32
click at [463, 690] on input "1080" at bounding box center [464, 692] width 11 height 11
radio input "true"
click at [730, 736] on input "Controleer" at bounding box center [774, 743] width 673 height 31
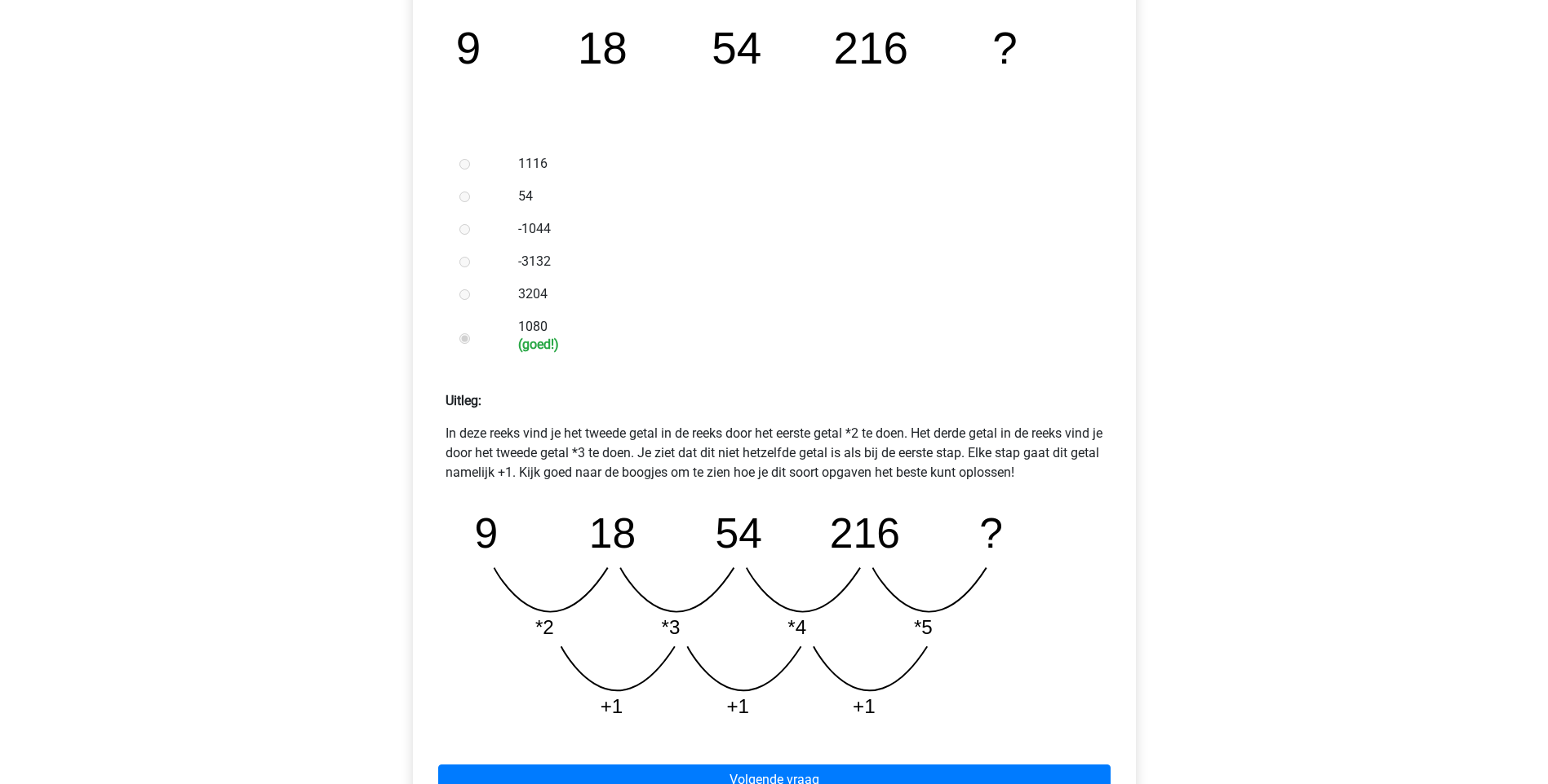
scroll to position [382, 0]
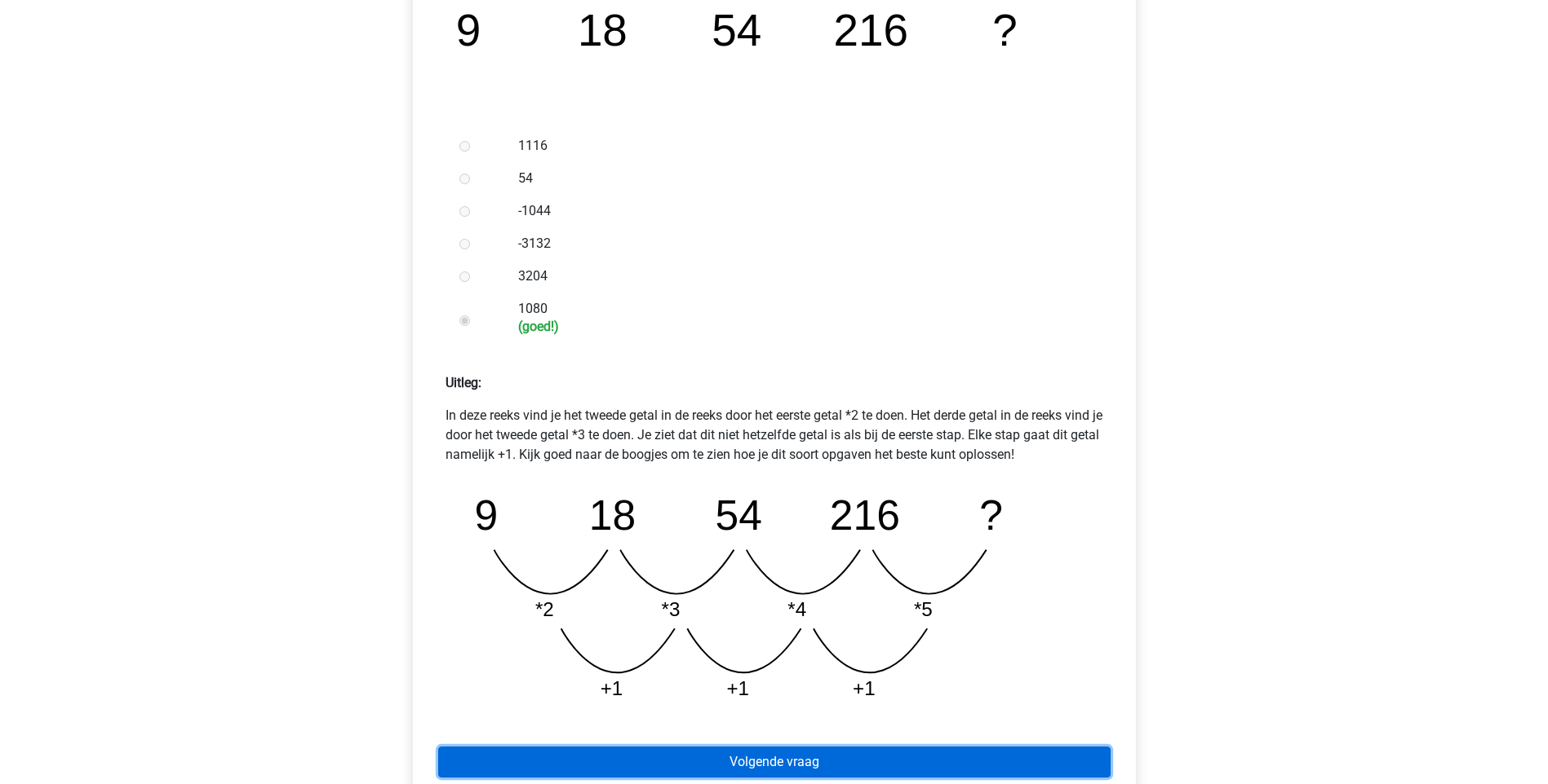
click at [777, 767] on link "Volgende vraag" at bounding box center [774, 762] width 673 height 31
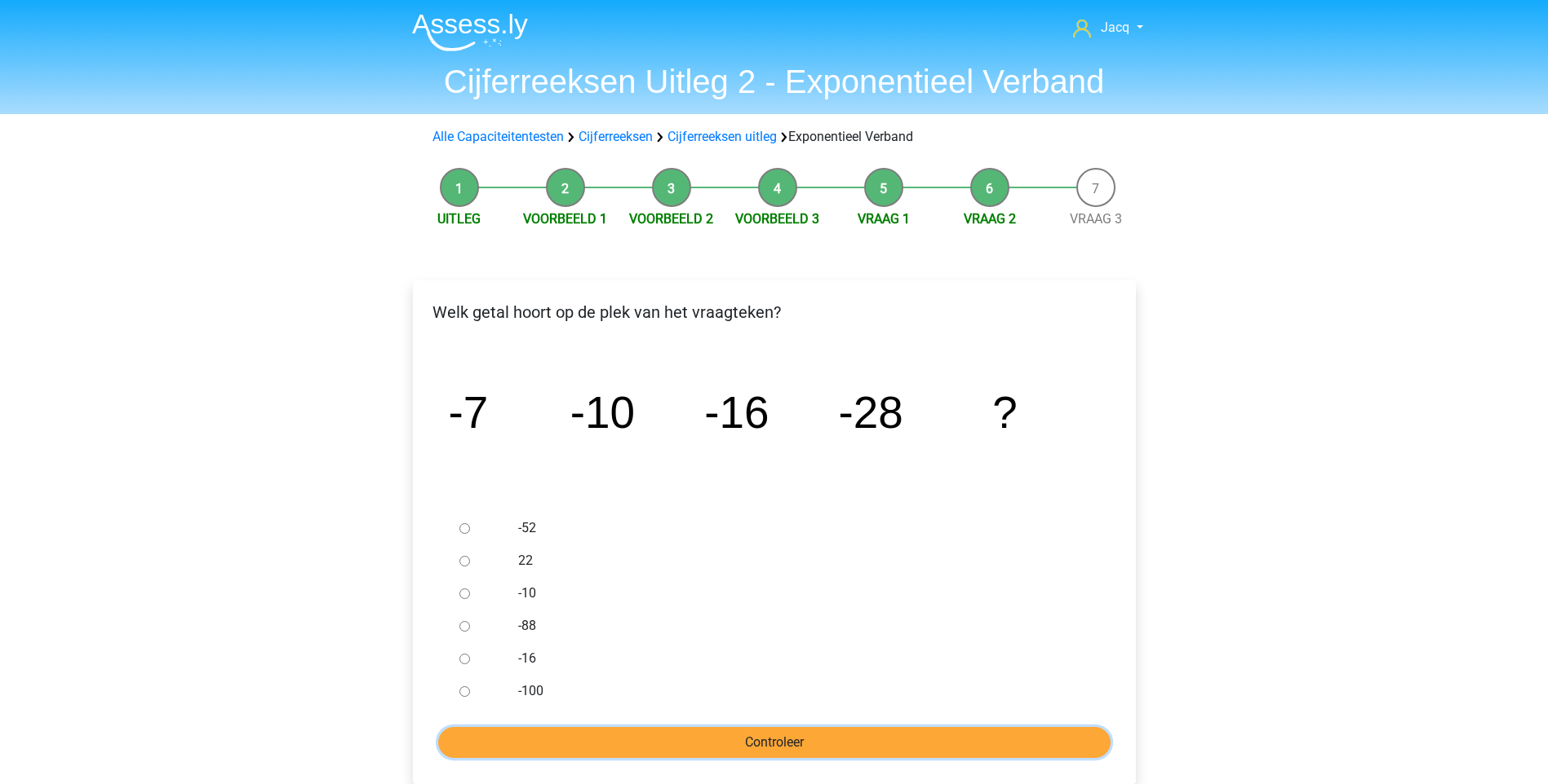
click at [727, 728] on input "Controleer" at bounding box center [774, 743] width 673 height 31
click at [520, 532] on label "-52" at bounding box center [801, 528] width 564 height 20
click at [470, 532] on input "-52" at bounding box center [464, 529] width 11 height 11
radio input "true"
click at [680, 748] on input "Controleer" at bounding box center [774, 743] width 673 height 31
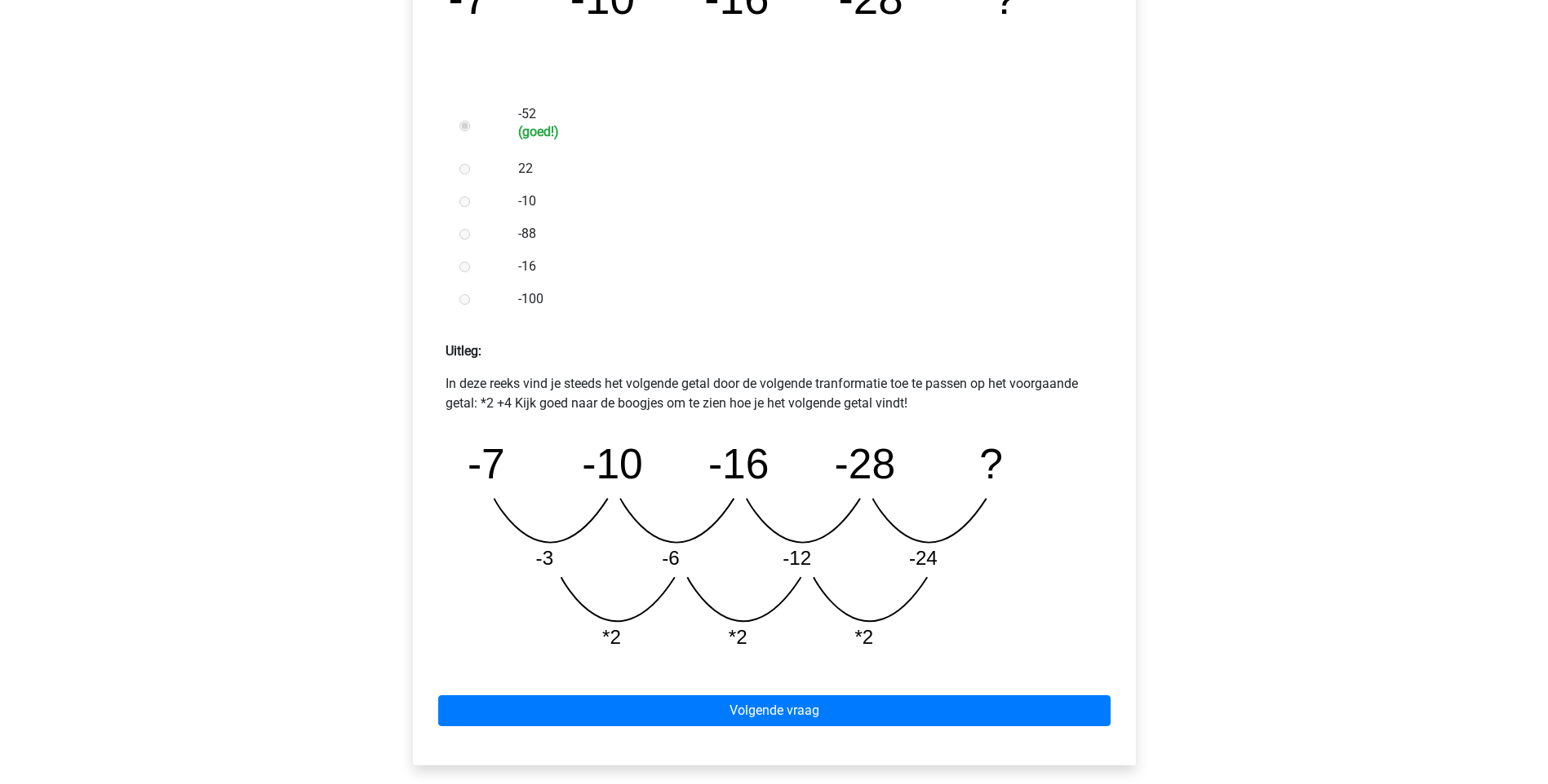
scroll to position [442, 0]
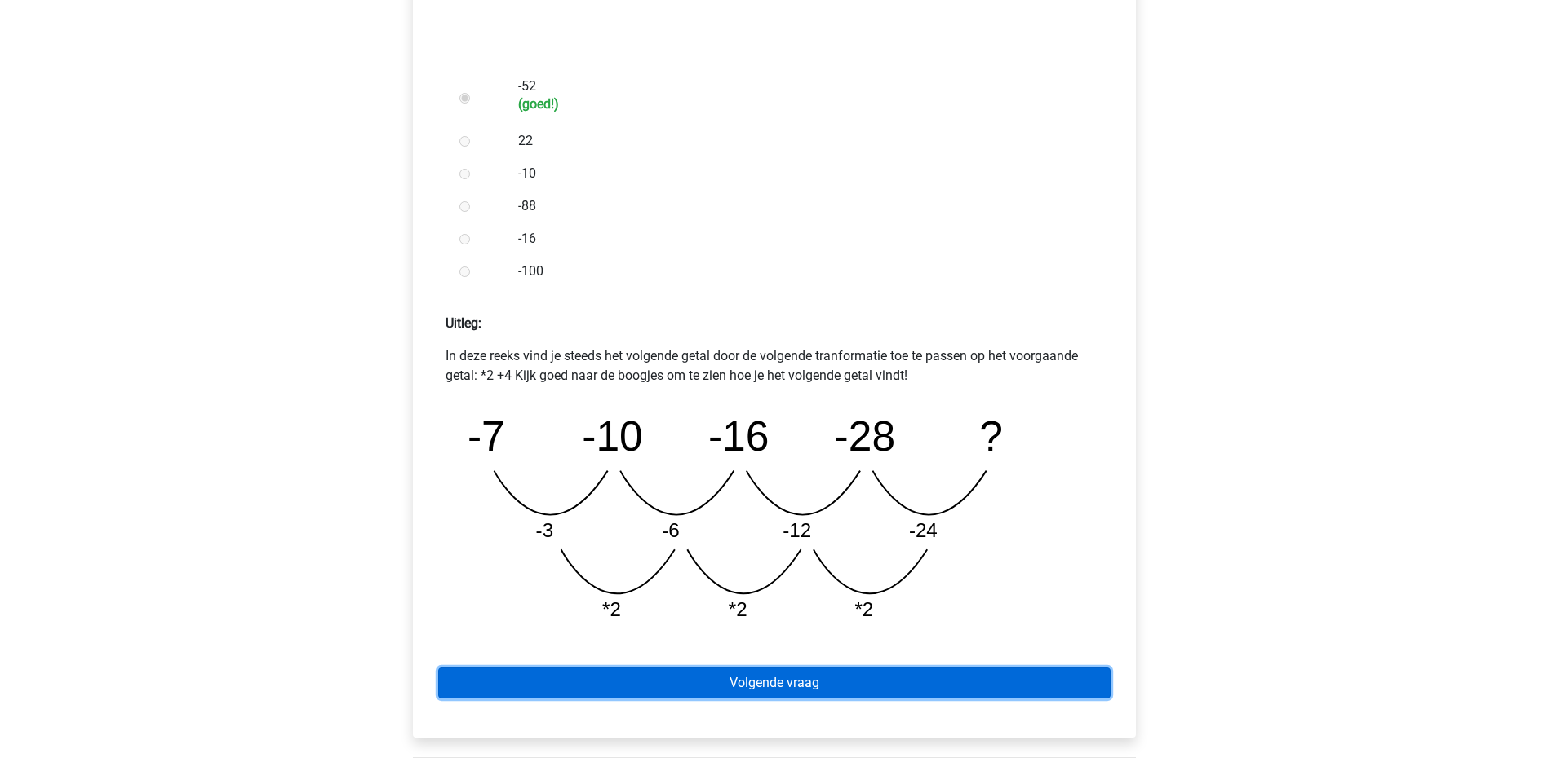
click at [784, 684] on link "Volgende vraag" at bounding box center [774, 683] width 673 height 31
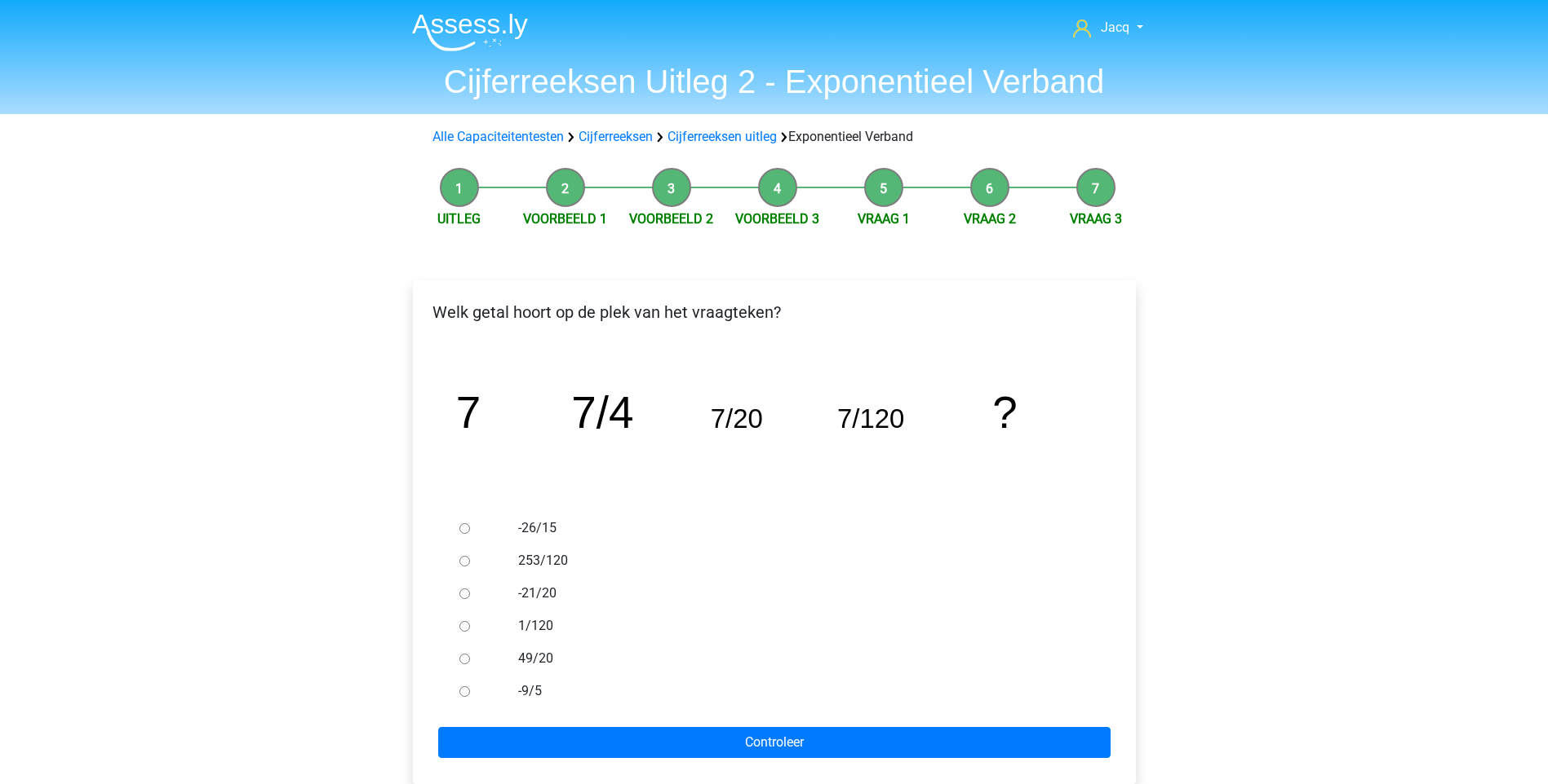
click at [534, 524] on label "-26/15" at bounding box center [801, 528] width 564 height 20
click at [470, 524] on input "-26/15" at bounding box center [464, 529] width 11 height 11
radio input "true"
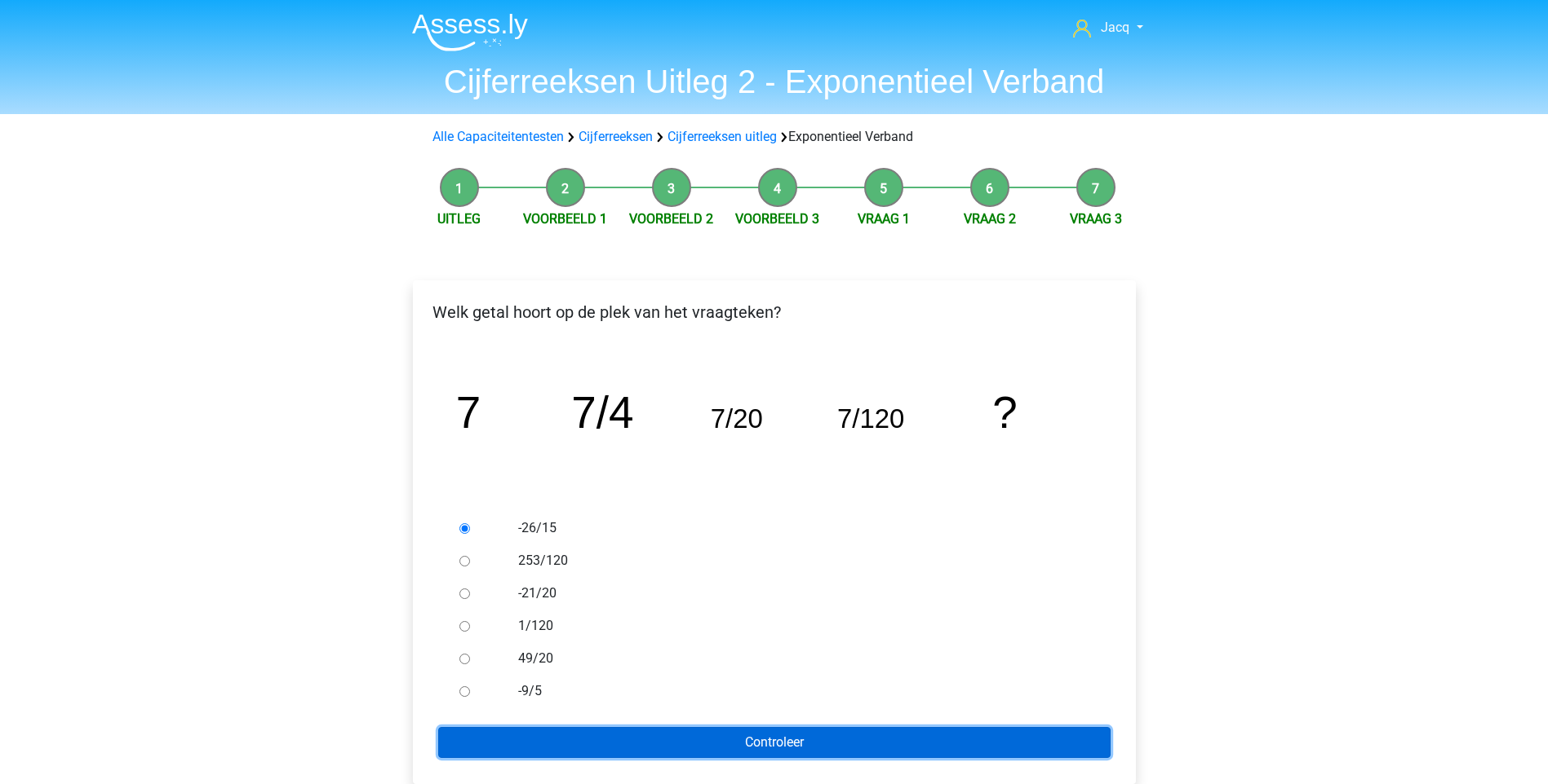
click at [823, 749] on input "Controleer" at bounding box center [774, 743] width 673 height 31
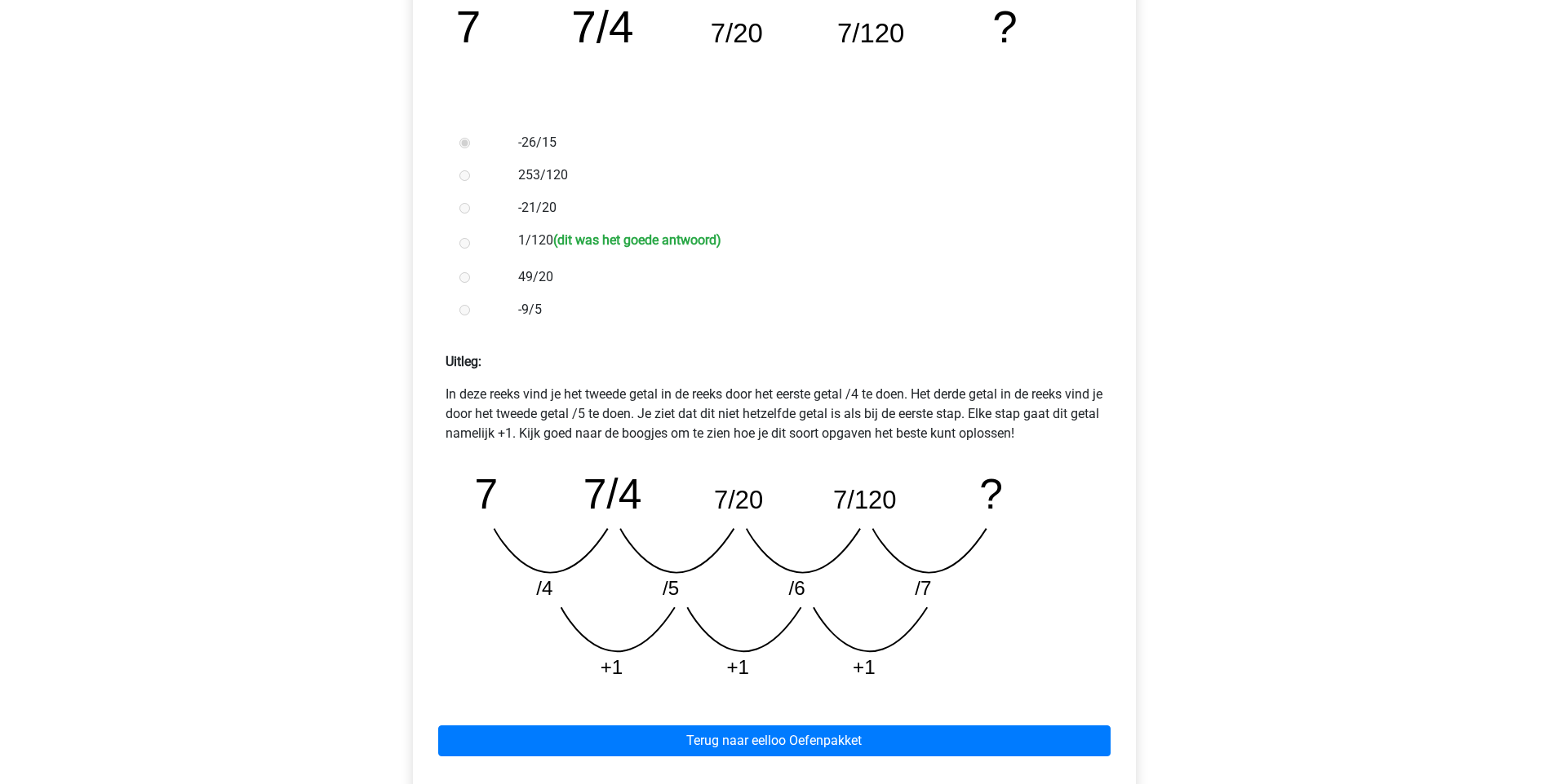
scroll to position [400, 0]
